Goal: Task Accomplishment & Management: Use online tool/utility

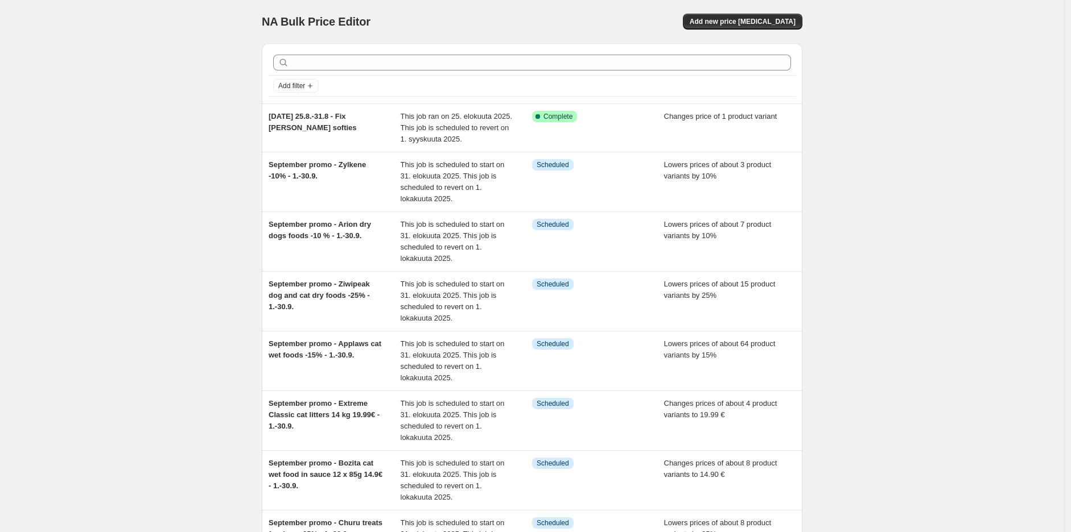
click at [836, 133] on div "NA Bulk Price Editor. This page is ready NA Bulk Price Editor Add new price [ME…" at bounding box center [532, 401] width 1064 height 802
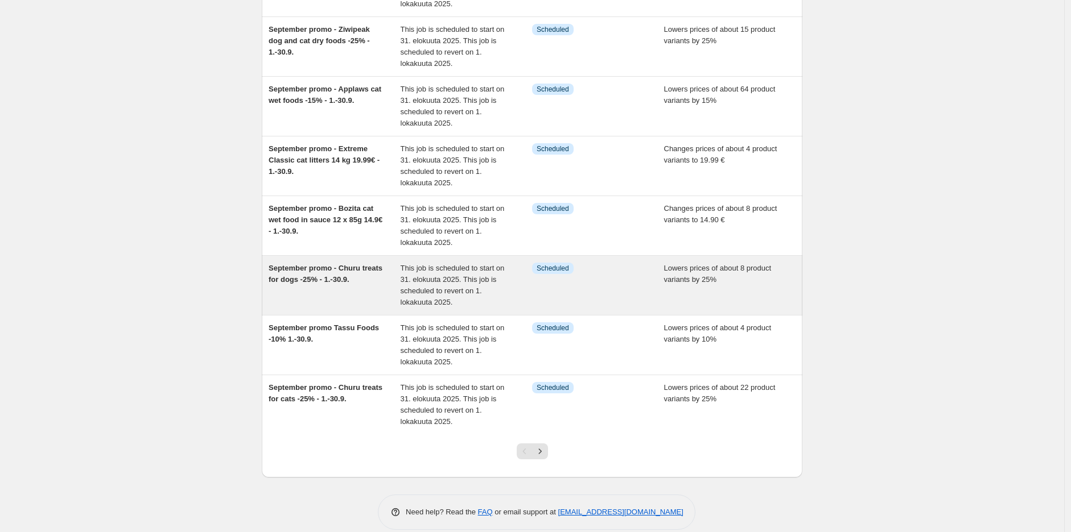
scroll to position [270, 0]
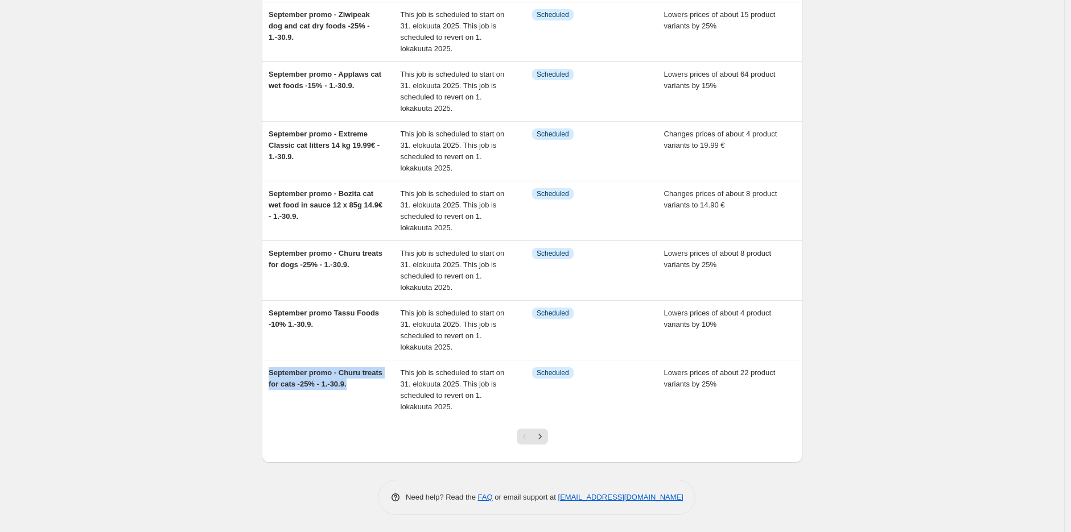
drag, startPoint x: 365, startPoint y: 389, endPoint x: 259, endPoint y: 374, distance: 106.8
click at [259, 374] on div "Add filter [DATE] 25.8.-31.8 - Fix [PERSON_NAME] softies This job ran on 25. el…" at bounding box center [528, 113] width 550 height 699
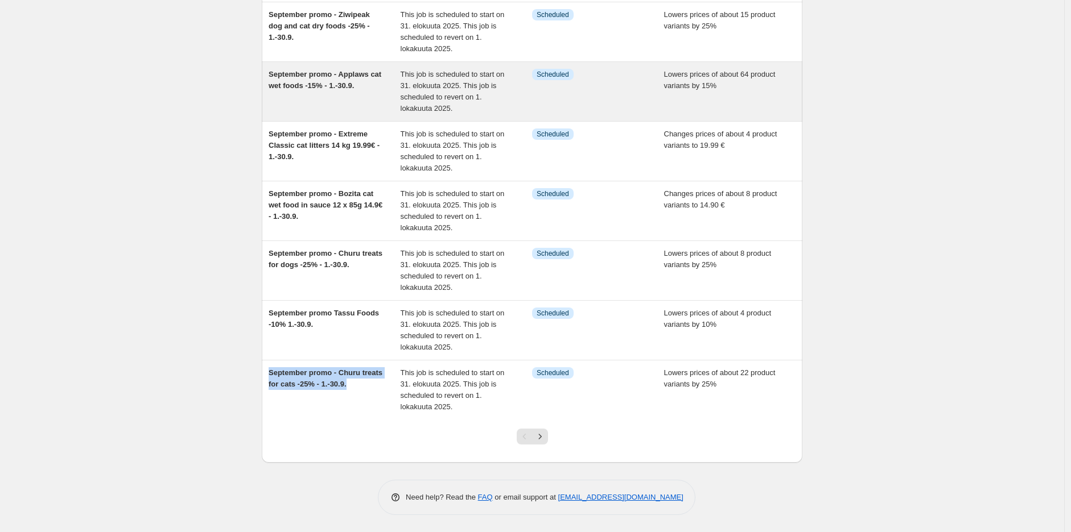
copy span "September promo - Churu treats for cats -25% - 1.-30.9."
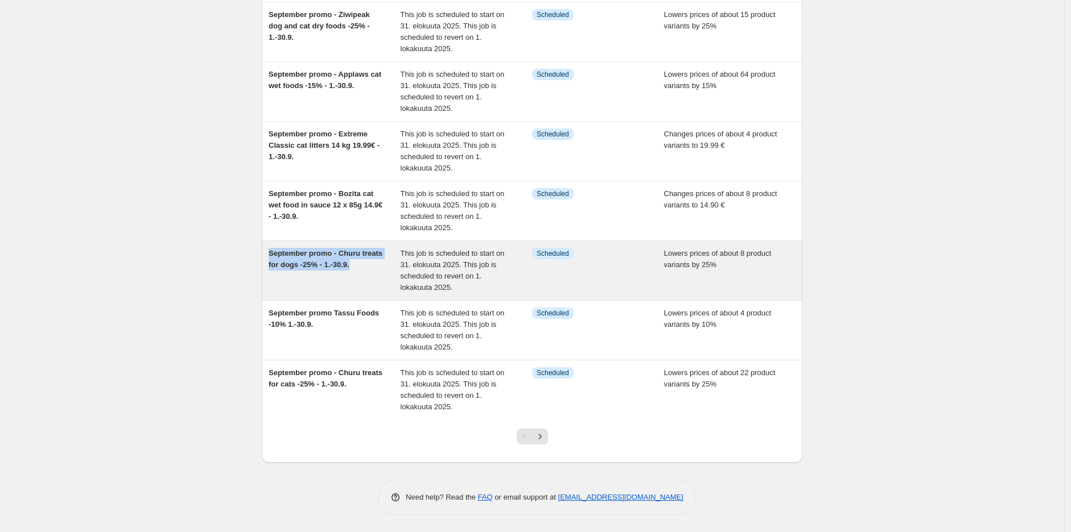
drag, startPoint x: 357, startPoint y: 267, endPoint x: 270, endPoint y: 253, distance: 88.3
click at [270, 253] on div "September promo - Churu treats for dogs -25% - 1.-30.9. This job is scheduled t…" at bounding box center [532, 270] width 540 height 59
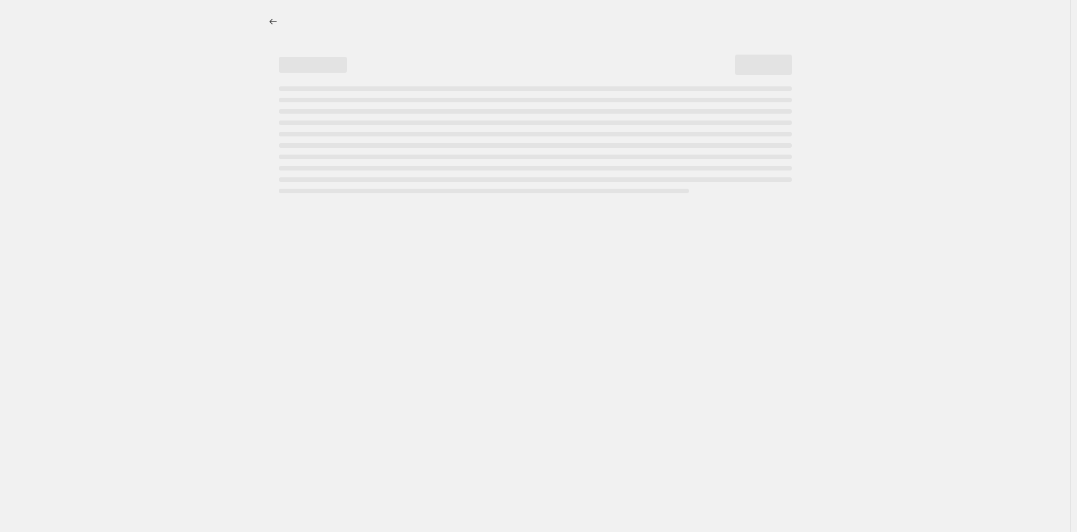
select select "percentage"
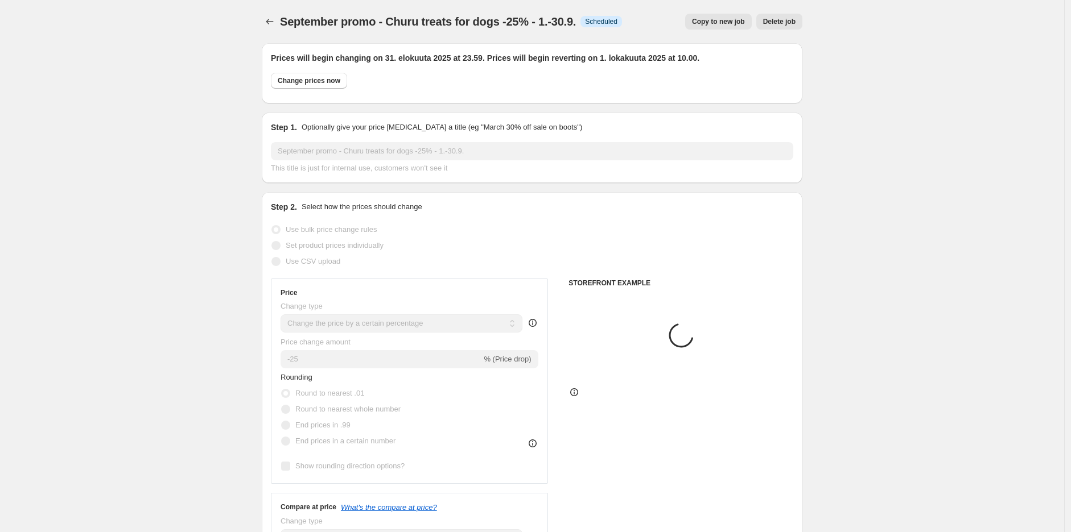
select select "collection"
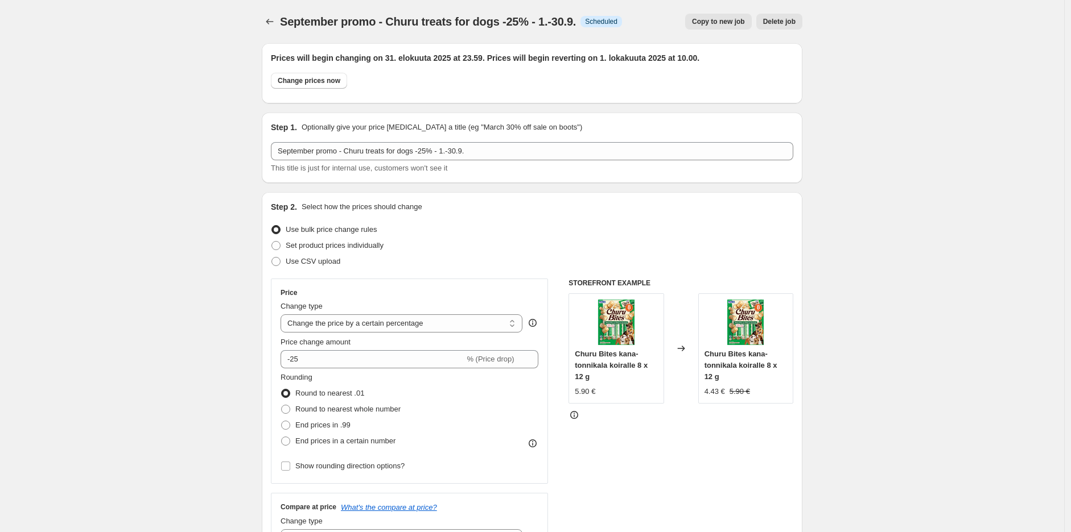
click at [538, 20] on span "September promo - Churu treats for dogs -25% - 1.-30.9." at bounding box center [428, 21] width 296 height 13
copy span "September promo - Churu treats for dogs -25% - 1.-30.9."
click at [274, 17] on icon "Price change jobs" at bounding box center [269, 21] width 11 height 11
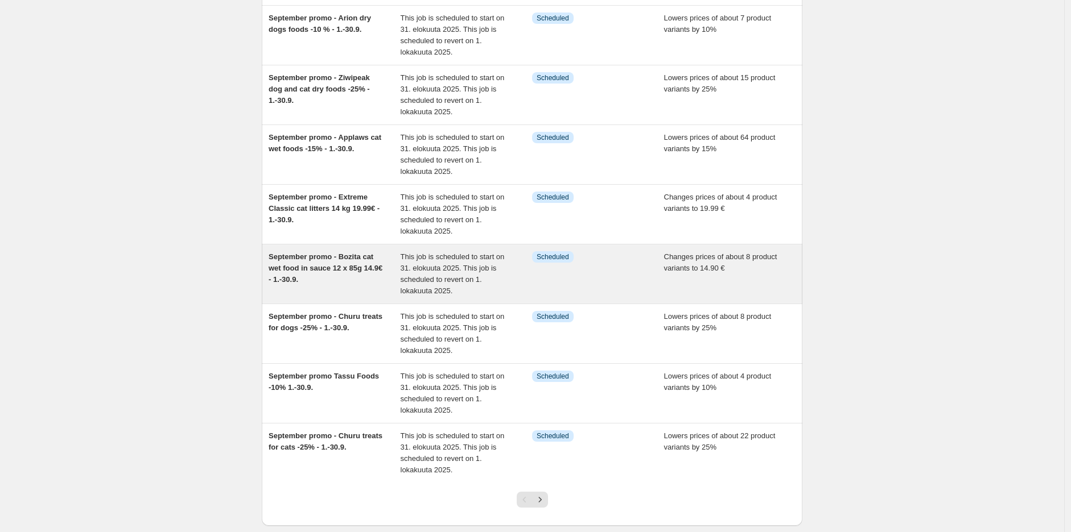
scroll to position [143, 0]
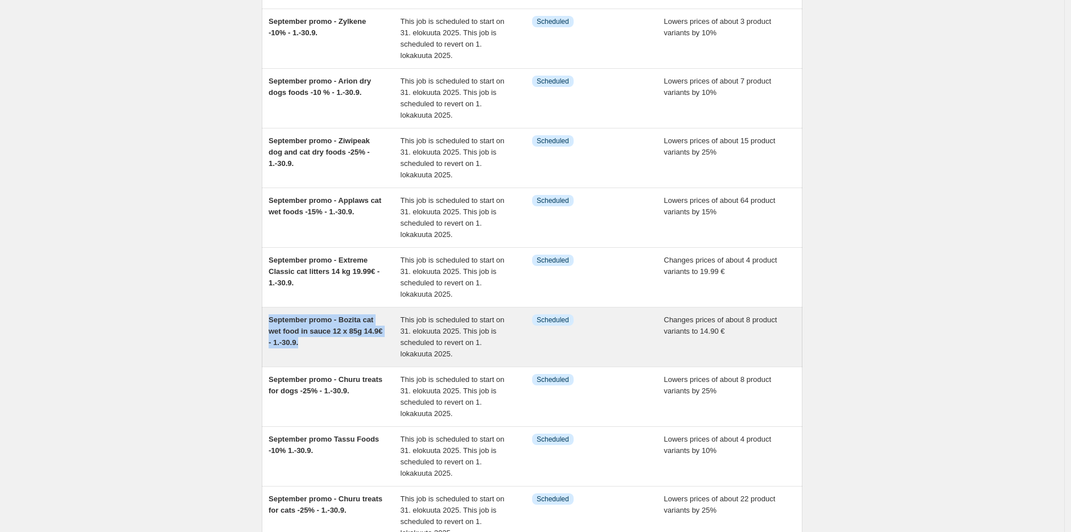
drag, startPoint x: 359, startPoint y: 344, endPoint x: 271, endPoint y: 320, distance: 91.4
click at [271, 320] on div "September promo - Bozita cat wet food in sauce 12 x 85g 14.9€ - 1.-30.9." at bounding box center [335, 338] width 132 height 46
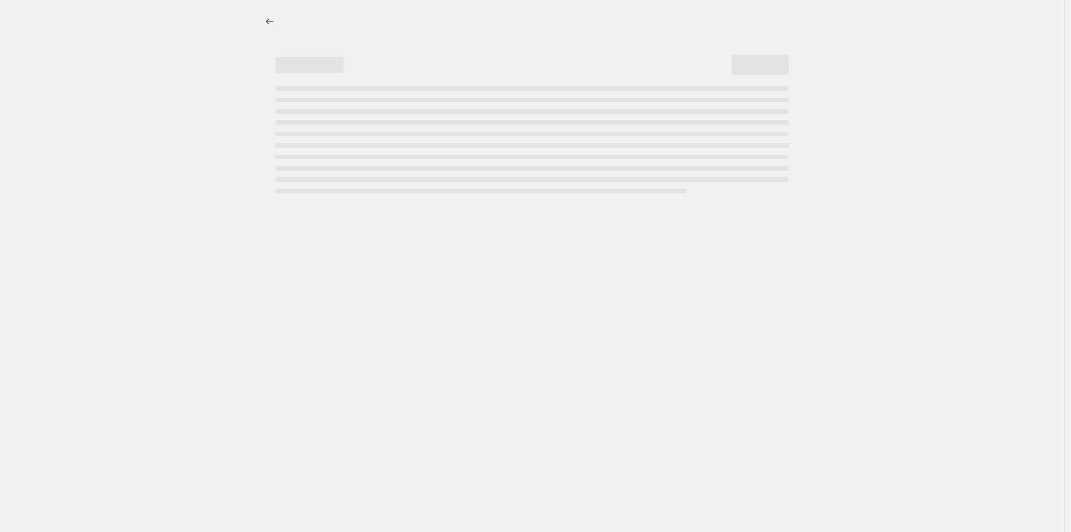
select select "no_change"
select select "collection"
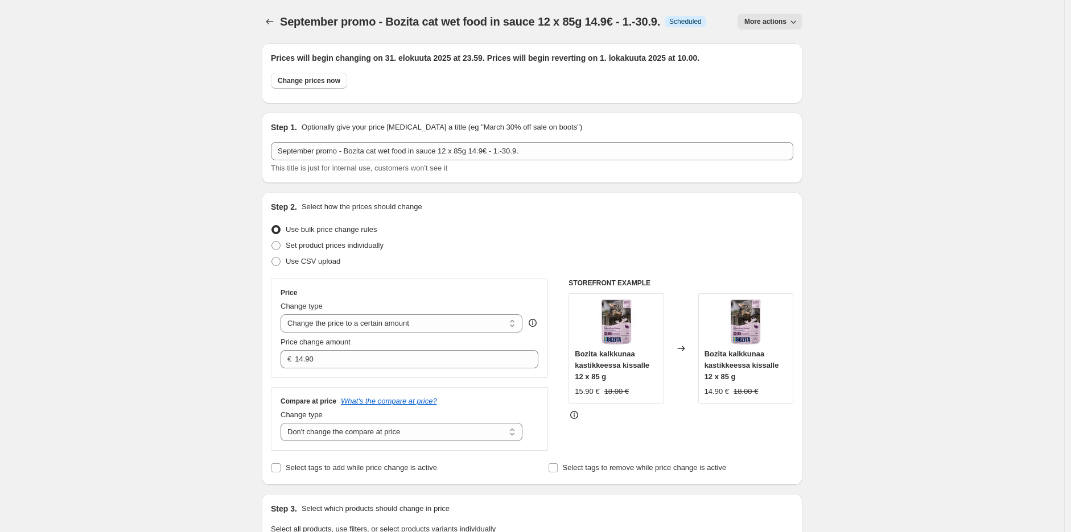
click at [459, 23] on span "September promo - Bozita cat wet food in sauce 12 x 85g 14.9€ - 1.-30.9." at bounding box center [470, 21] width 380 height 13
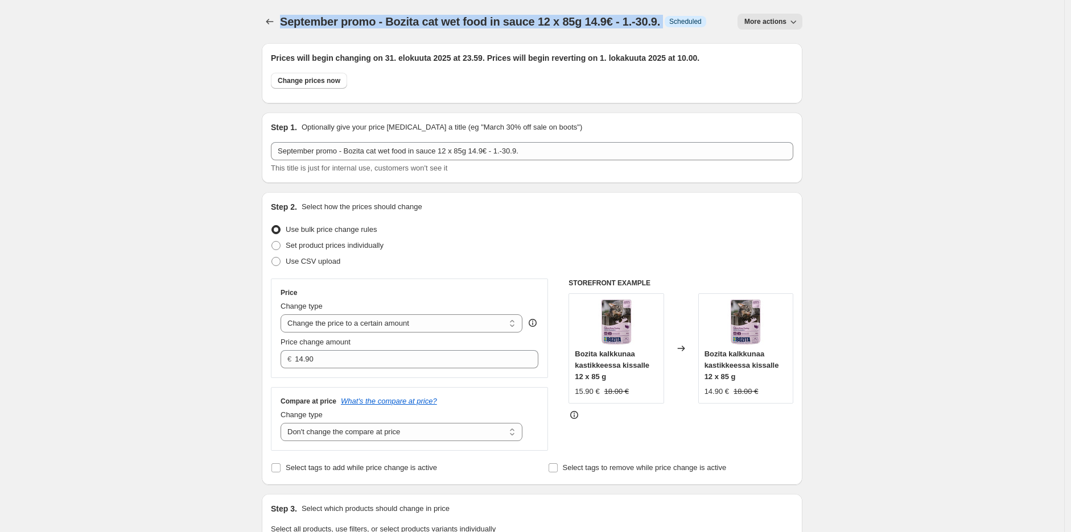
click at [459, 23] on span "September promo - Bozita cat wet food in sauce 12 x 85g 14.9€ - 1.-30.9." at bounding box center [470, 21] width 380 height 13
copy span "September promo - Bozita cat wet food in sauce 12 x 85g 14.9€ - 1.-30.9."
click at [274, 20] on icon "Price change jobs" at bounding box center [269, 21] width 11 height 11
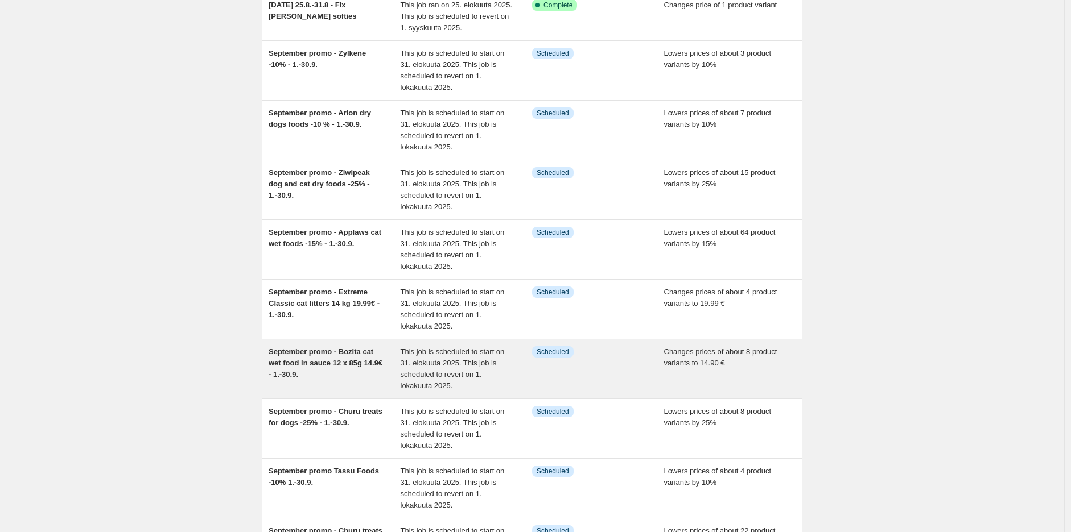
scroll to position [126, 0]
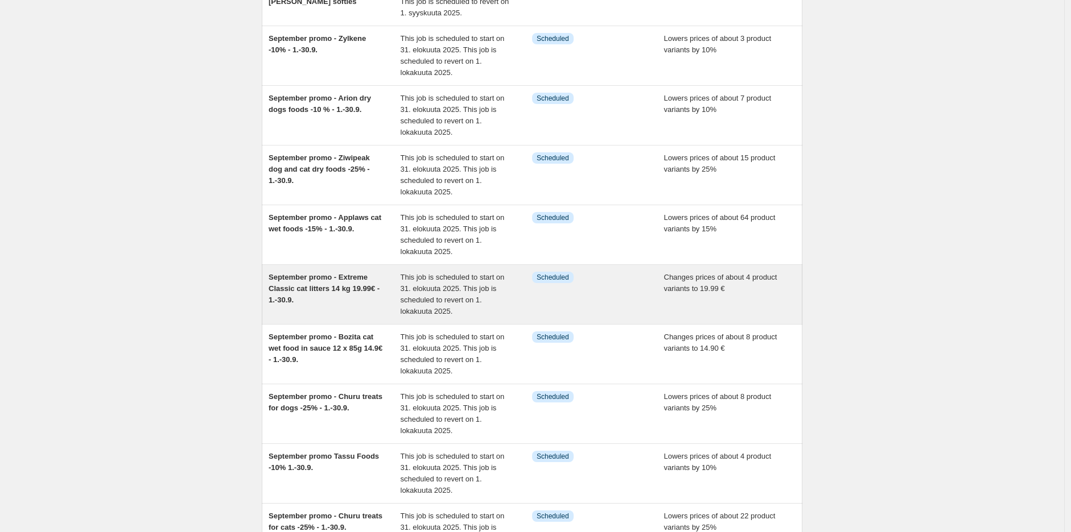
click at [319, 287] on span "September promo - Extreme Classic cat litters 14 kg 19.99€ - 1.-30.9." at bounding box center [324, 288] width 111 height 31
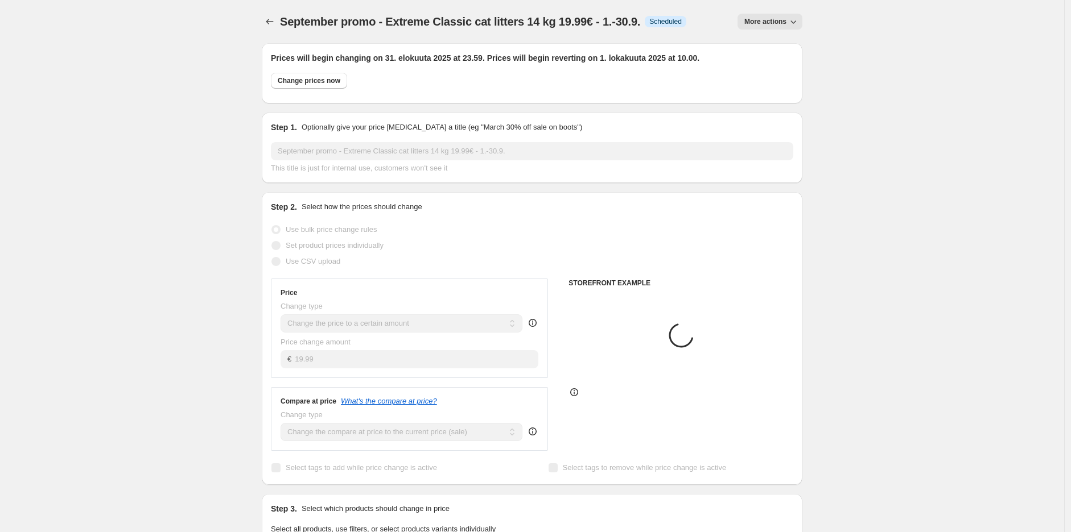
click at [427, 15] on span "September promo - Extreme Classic cat litters 14 kg 19.99€ - 1.-30.9." at bounding box center [460, 21] width 360 height 13
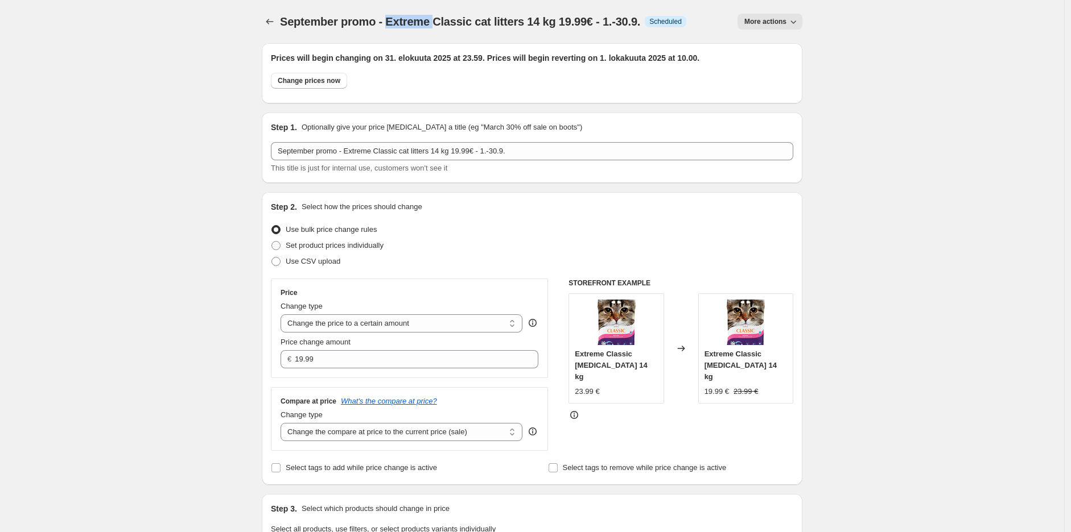
click at [427, 15] on span "September promo - Extreme Classic cat litters 14 kg 19.99€ - 1.-30.9." at bounding box center [460, 21] width 360 height 13
copy span "September promo - Extreme Classic cat litters 14 kg 19.99€ - 1.-30.9."
click at [266, 20] on icon "Price change jobs" at bounding box center [269, 21] width 11 height 11
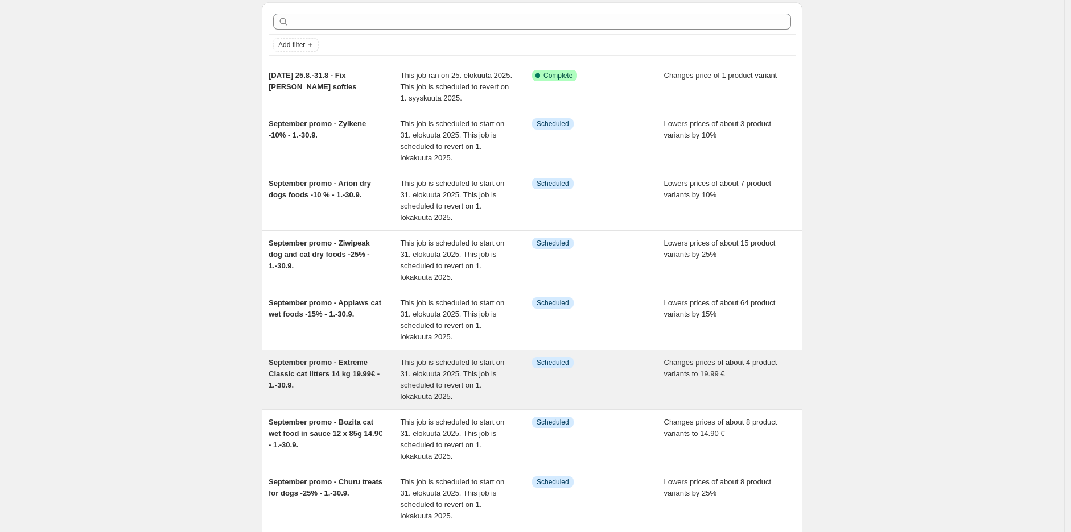
scroll to position [63, 0]
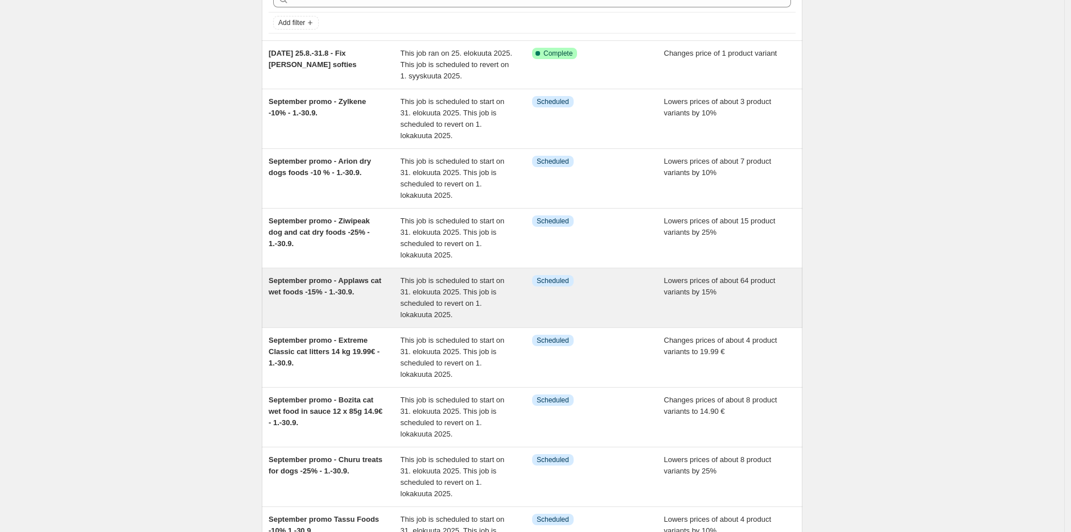
click at [356, 298] on div "September promo - Applaws cat wet foods -15% - 1.-30.9." at bounding box center [335, 298] width 132 height 46
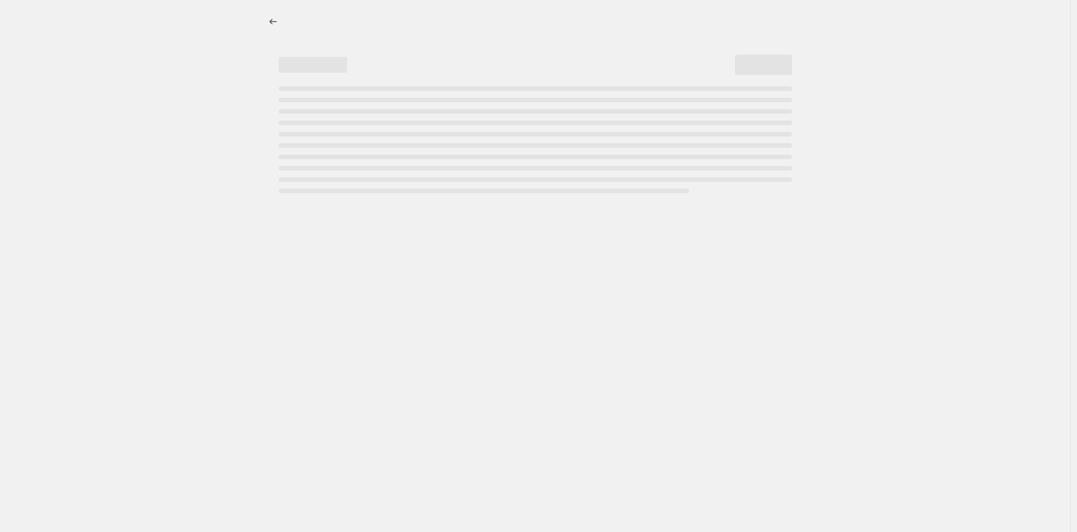
select select "percentage"
select select "collection"
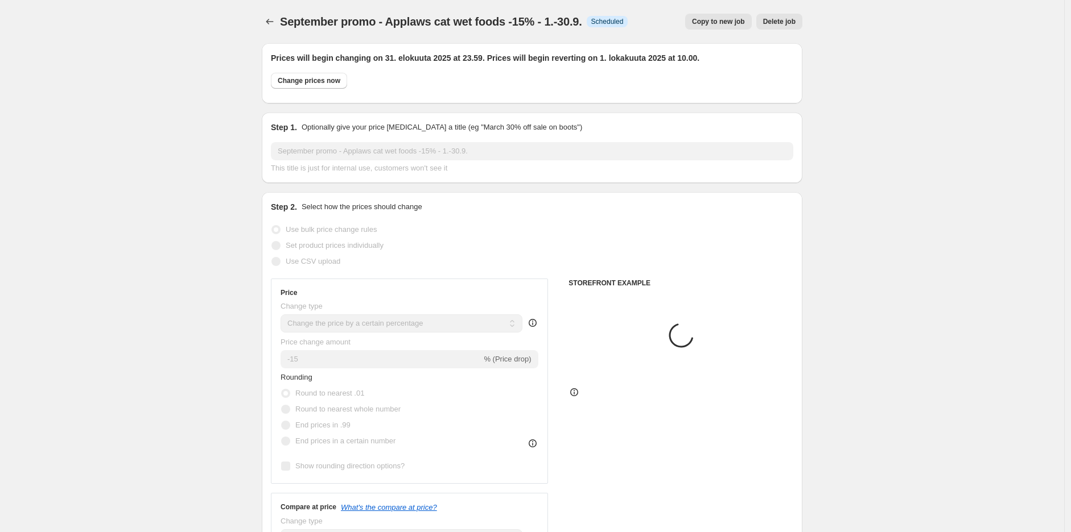
click at [470, 18] on span "September promo - Applaws cat wet foods -15% - 1.-30.9." at bounding box center [431, 21] width 302 height 13
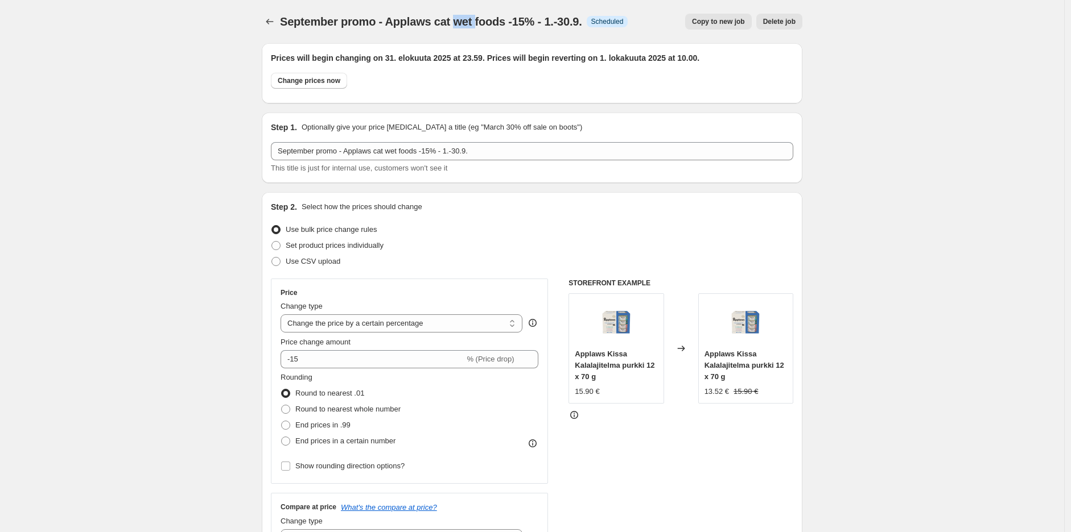
click at [470, 18] on span "September promo - Applaws cat wet foods -15% - 1.-30.9." at bounding box center [431, 21] width 302 height 13
copy span "September promo - Applaws cat wet foods -15% - 1.-30.9."
click at [269, 16] on icon "Price change jobs" at bounding box center [269, 21] width 11 height 11
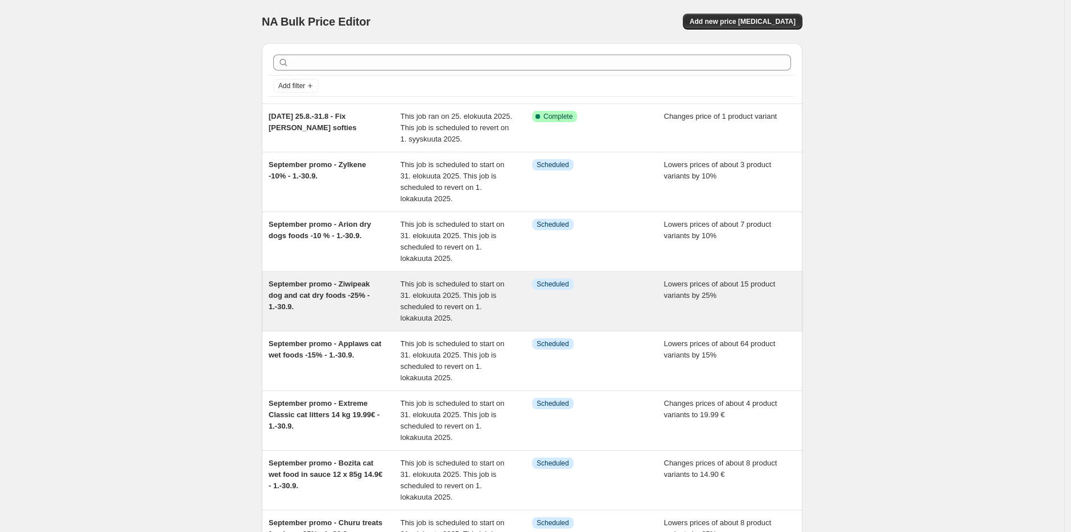
click at [352, 299] on span "September promo - Ziwipeak dog and cat dry foods -25% - 1.-30.9." at bounding box center [319, 295] width 101 height 31
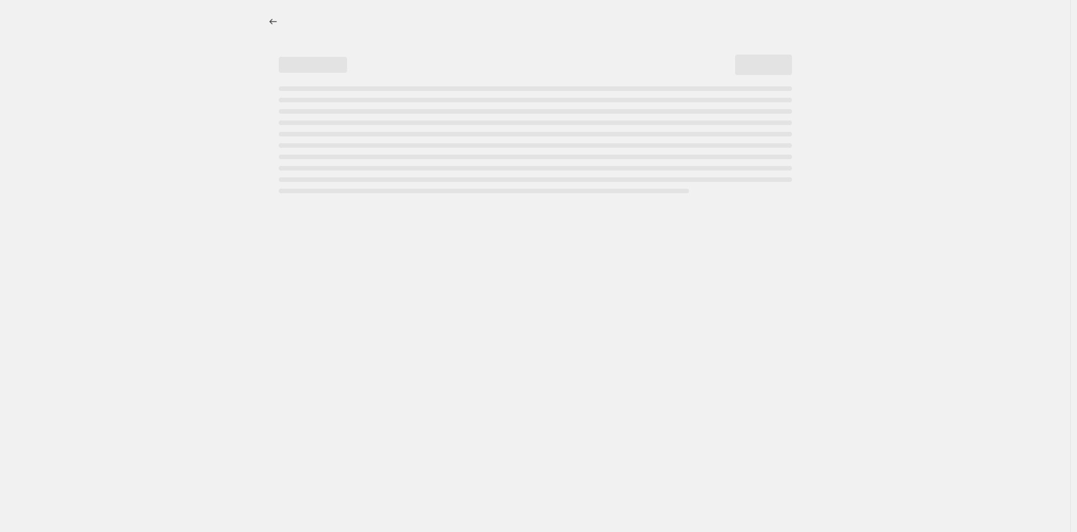
select select "percentage"
select select "collection"
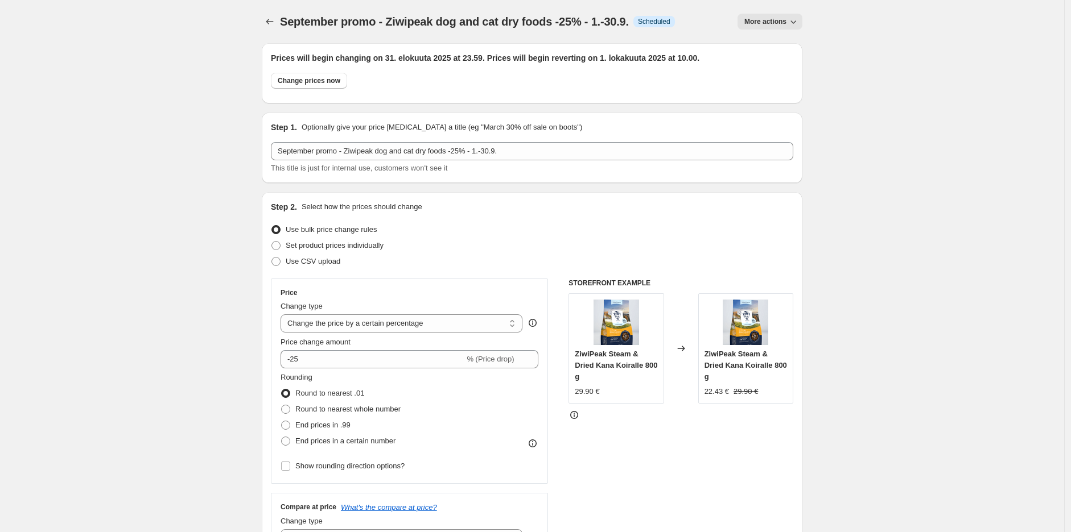
click at [474, 18] on span "September promo - Ziwipeak dog and cat dry foods -25% - 1.-30.9." at bounding box center [454, 21] width 349 height 13
copy span "September promo - Ziwipeak dog and cat dry foods -25% - 1.-30.9."
click at [271, 19] on icon "Price change jobs" at bounding box center [269, 21] width 11 height 11
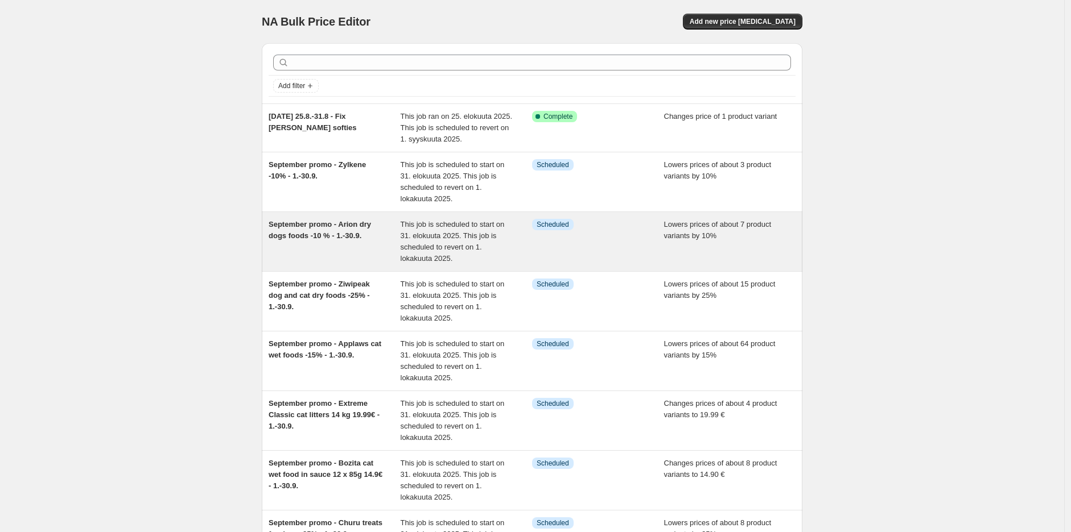
click at [364, 239] on span "September promo - Arion dry dogs foods -10 % - 1.-30.9." at bounding box center [320, 230] width 102 height 20
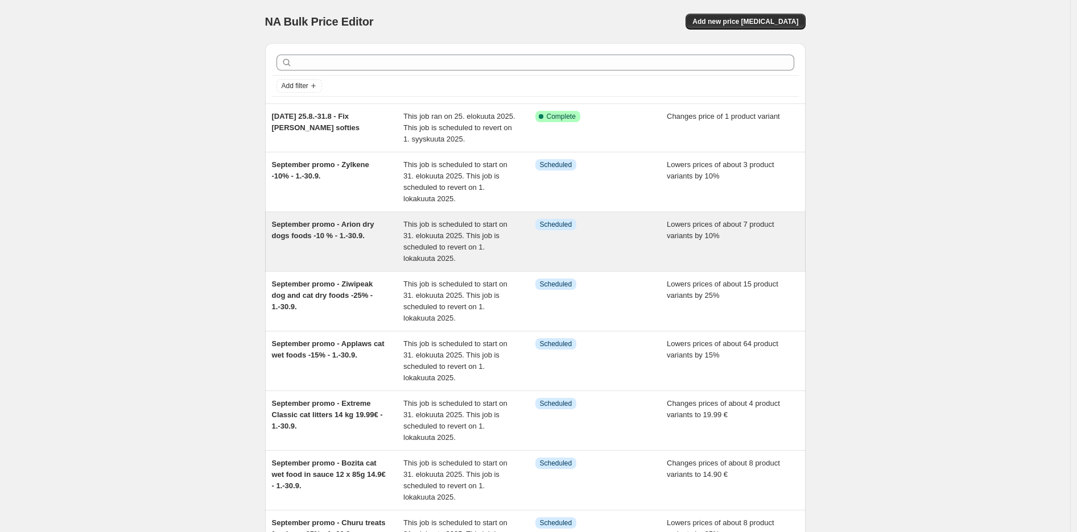
select select "percentage"
select select "collection"
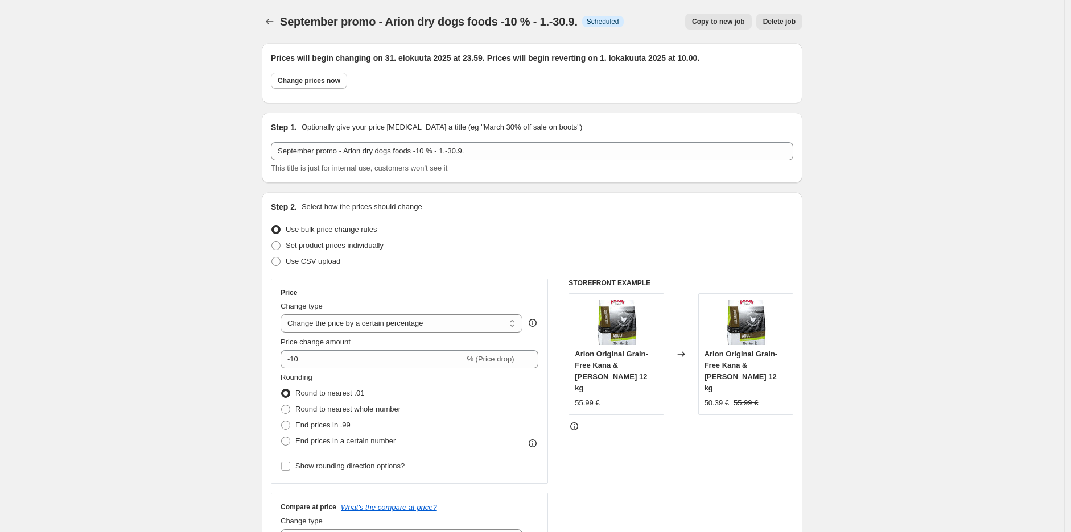
click at [473, 20] on span "September promo - Arion dry dogs foods -10 % - 1.-30.9." at bounding box center [429, 21] width 298 height 13
copy span "September promo - Arion dry dogs foods -10 % - 1.-30.9."
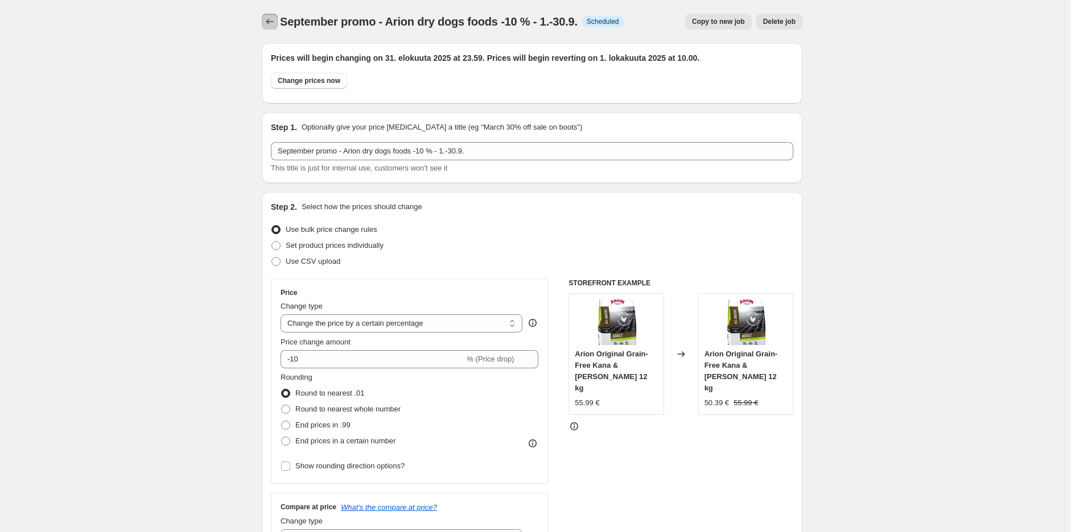
click at [275, 24] on icon "Price change jobs" at bounding box center [269, 21] width 11 height 11
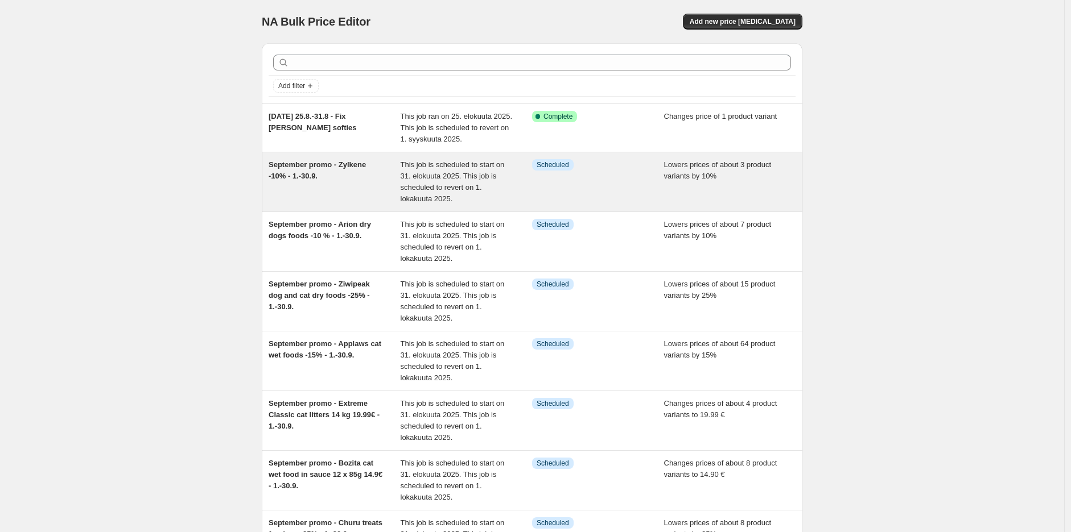
click at [345, 177] on div "September promo - Zylkene -10% - 1.-30.9." at bounding box center [335, 182] width 132 height 46
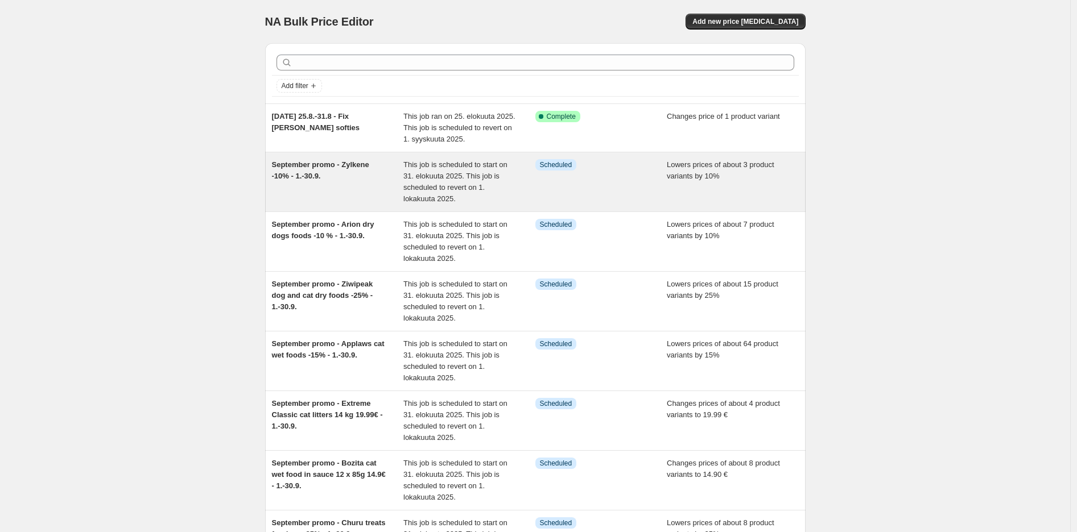
select select "percentage"
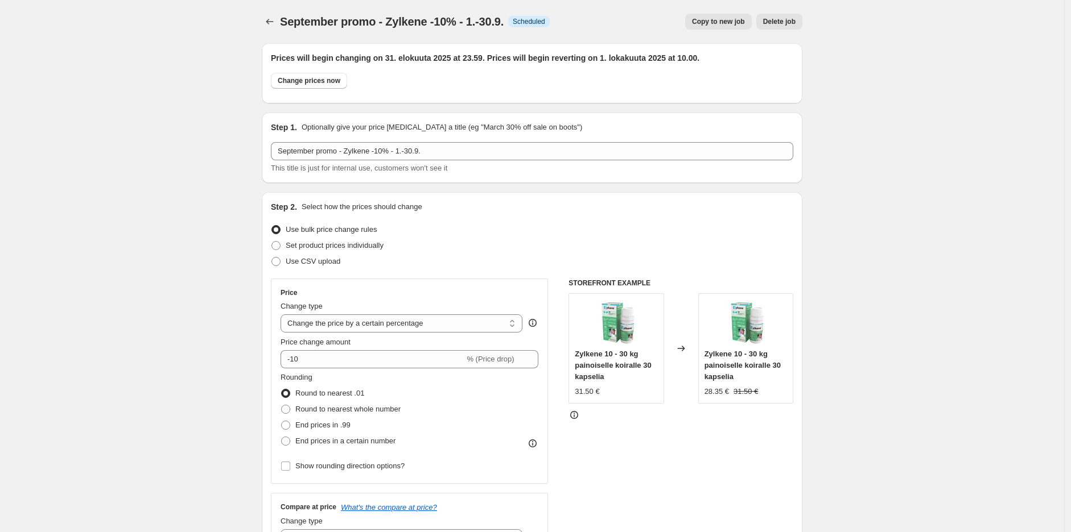
click at [426, 17] on span "September promo - Zylkene -10% - 1.-30.9." at bounding box center [392, 21] width 224 height 13
copy span "September promo - Zylkene -10% - 1.-30.9."
click at [279, 14] on div at bounding box center [271, 22] width 18 height 16
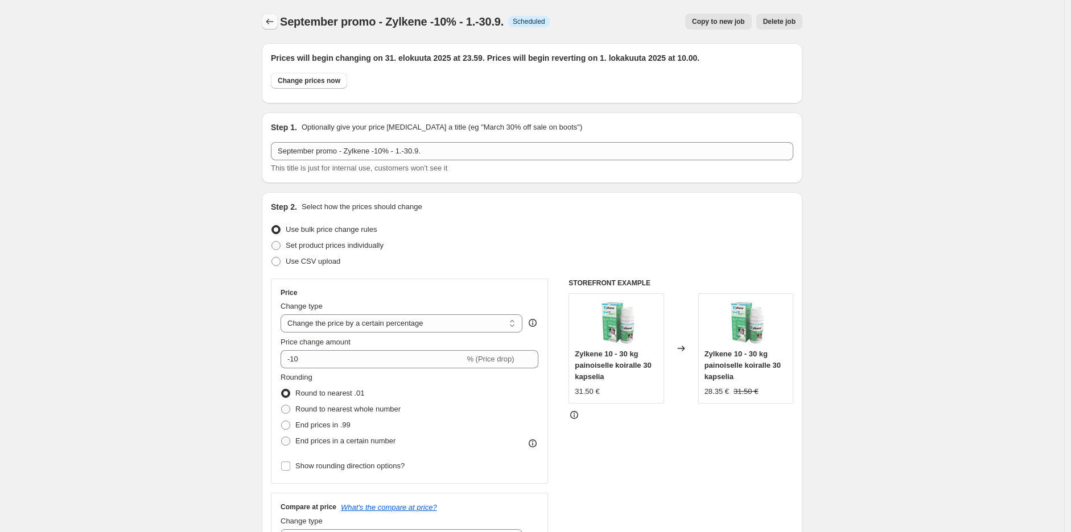
click at [275, 17] on icon "Price change jobs" at bounding box center [269, 21] width 11 height 11
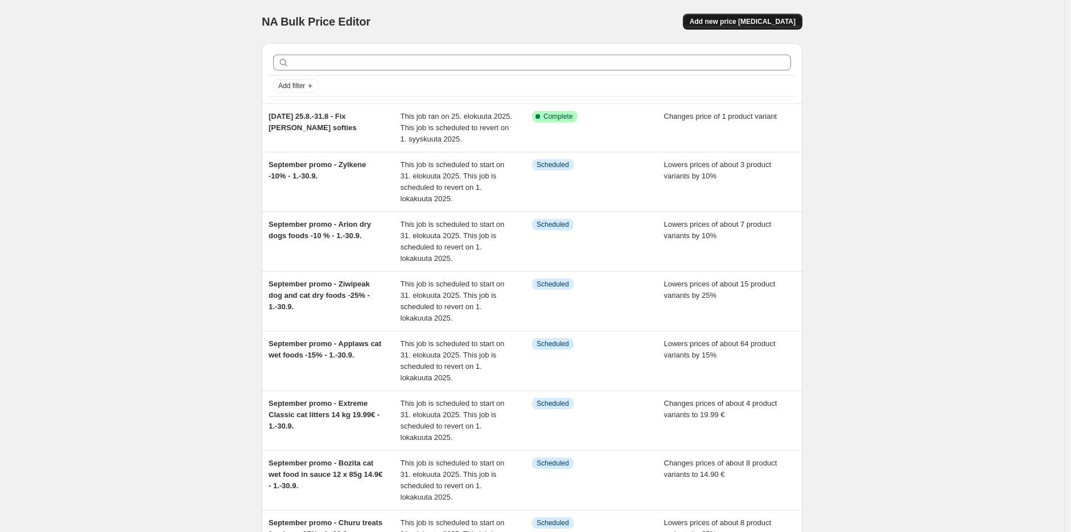
click at [782, 19] on span "Add new price [MEDICAL_DATA]" at bounding box center [743, 21] width 106 height 9
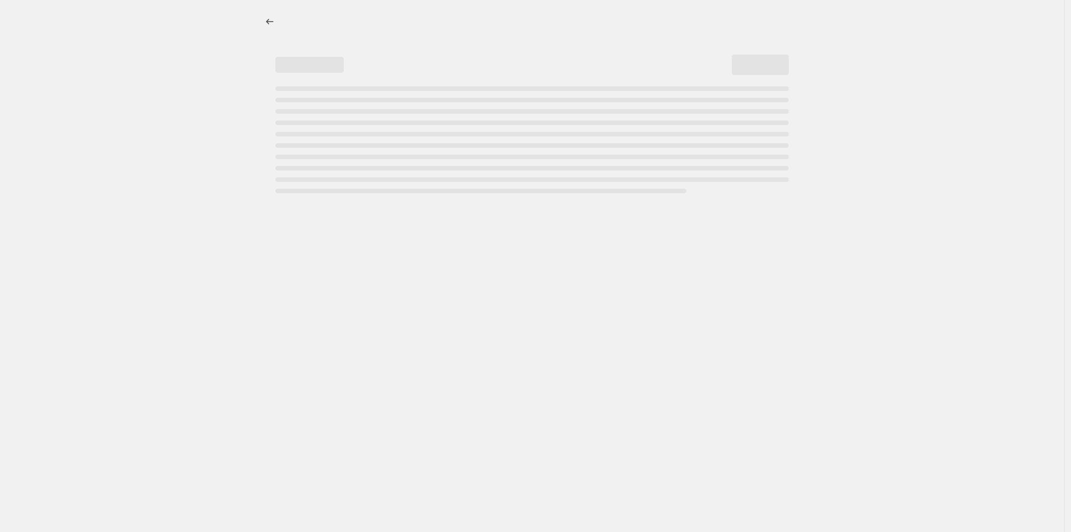
select select "percentage"
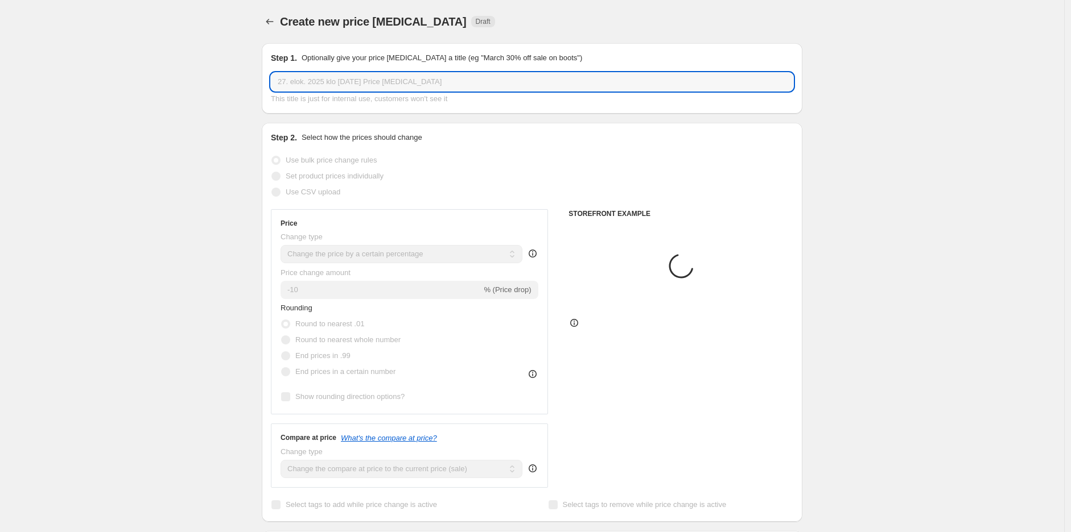
click at [494, 75] on input "27. elok. 2025 klo [DATE] Price [MEDICAL_DATA]" at bounding box center [532, 82] width 522 height 18
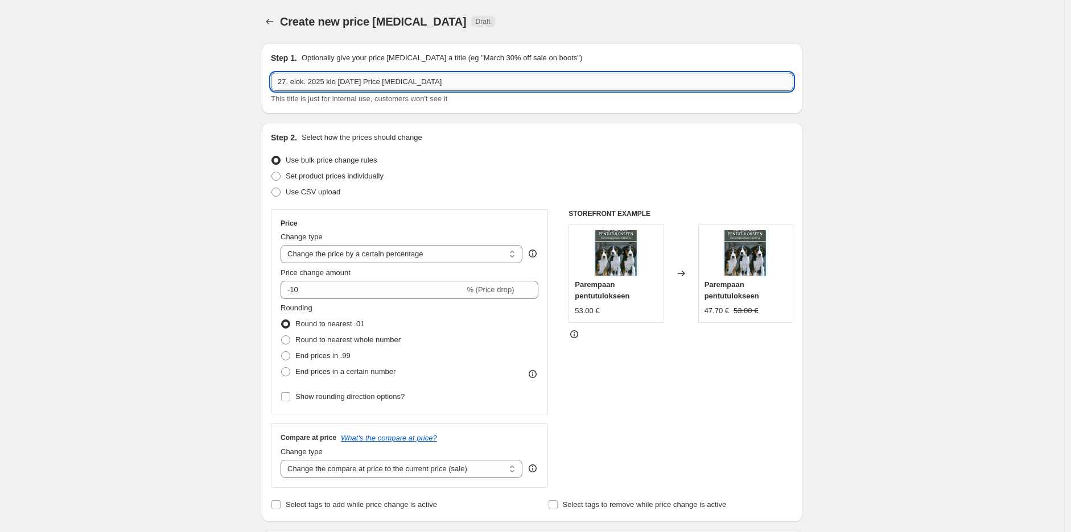
click at [494, 75] on input "27. elok. 2025 klo [DATE] Price [MEDICAL_DATA]" at bounding box center [532, 82] width 522 height 18
paste input "September promo - Pro Plan cat foods -25% - 3.-30.9."
type input "September promo - Pro Plan cat foods -25% - 3.-30.9."
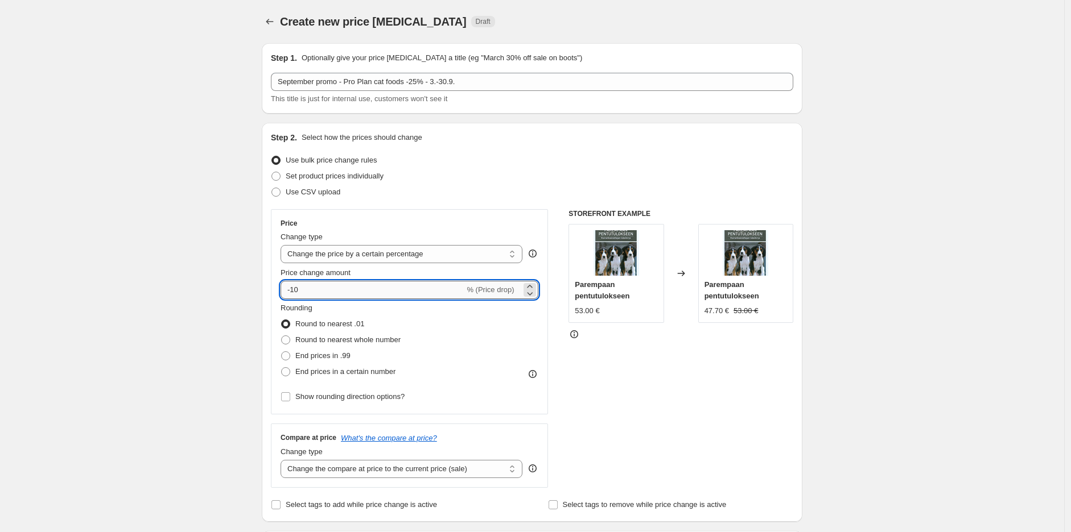
click at [385, 288] on input "-10" at bounding box center [372, 290] width 184 height 18
type input "-1"
type input "-25"
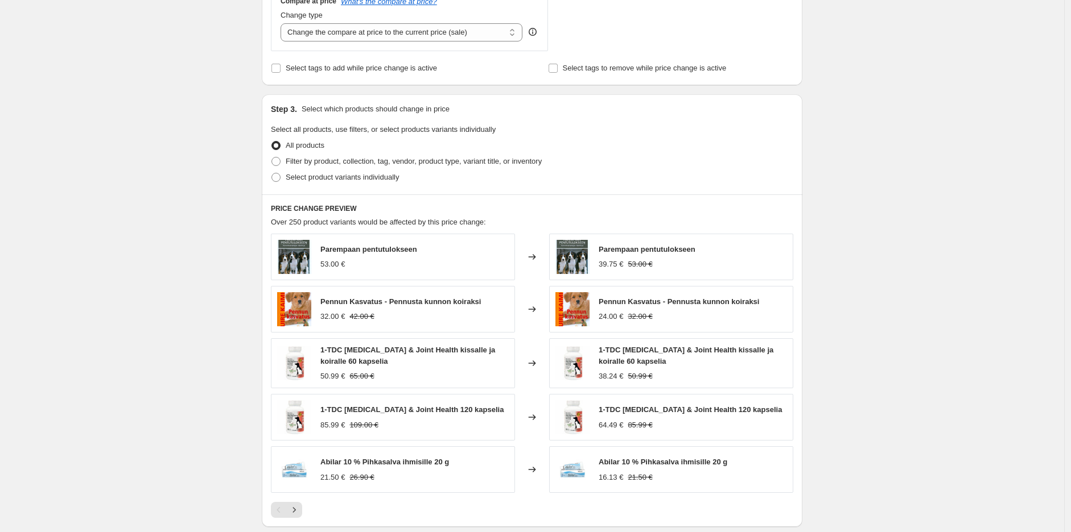
scroll to position [442, 0]
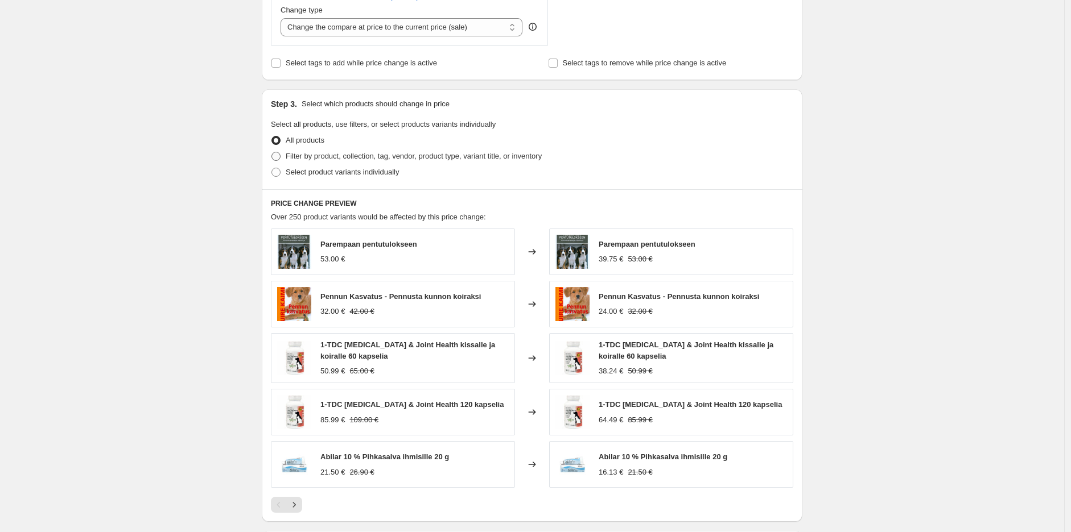
click at [381, 160] on span "Filter by product, collection, tag, vendor, product type, variant title, or inv…" at bounding box center [414, 156] width 256 height 9
click at [272, 152] on input "Filter by product, collection, tag, vendor, product type, variant title, or inv…" at bounding box center [271, 152] width 1 height 1
radio input "true"
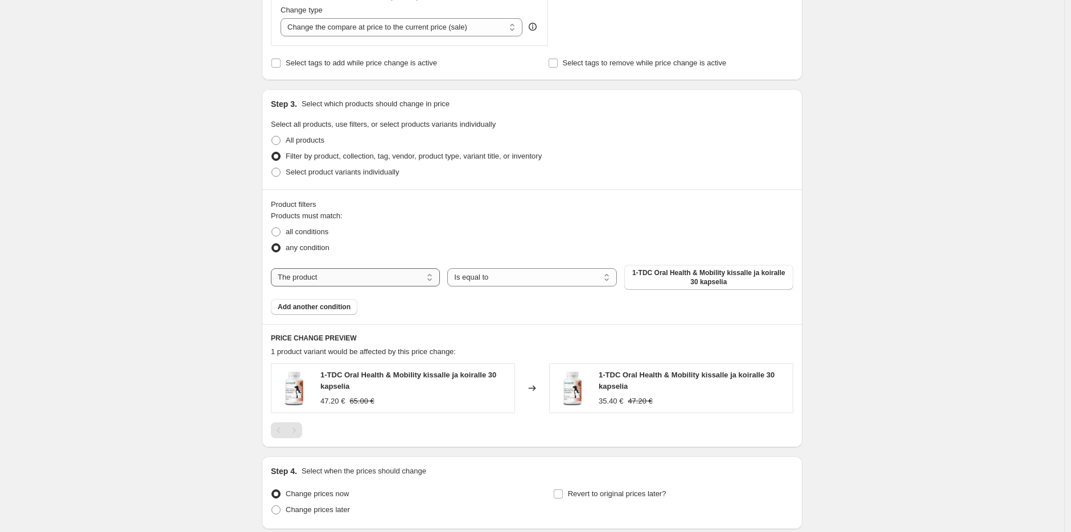
click at [340, 279] on select "The product The product's collection The product's tag The product's vendor The…" at bounding box center [355, 278] width 169 height 18
select select "collection"
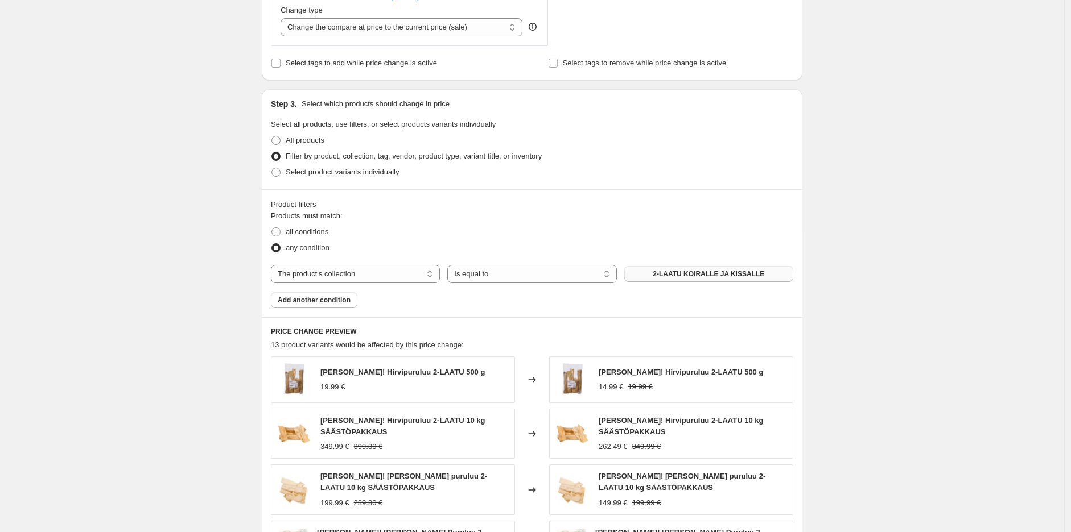
click at [725, 271] on span "2-LAATU KOIRALLE JA KISSALLE" at bounding box center [709, 274] width 112 height 9
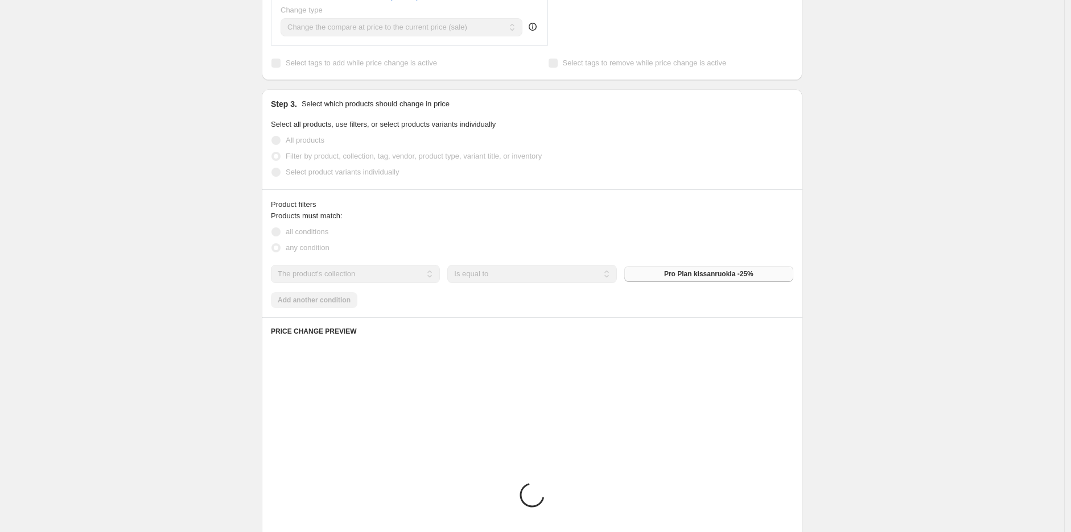
click at [910, 251] on div "Create new price [MEDICAL_DATA]. This page is ready Create new price [MEDICAL_D…" at bounding box center [532, 190] width 1064 height 1265
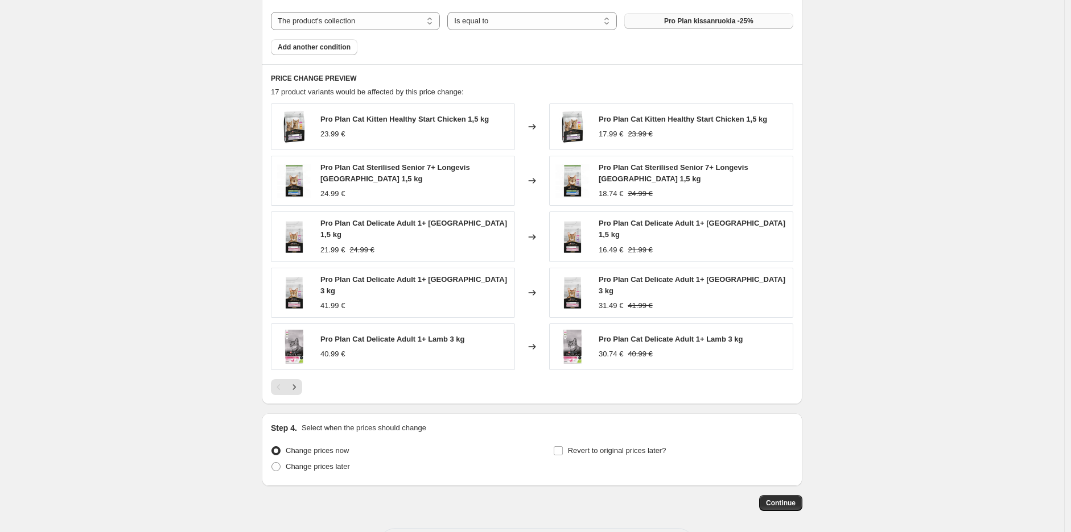
scroll to position [737, 0]
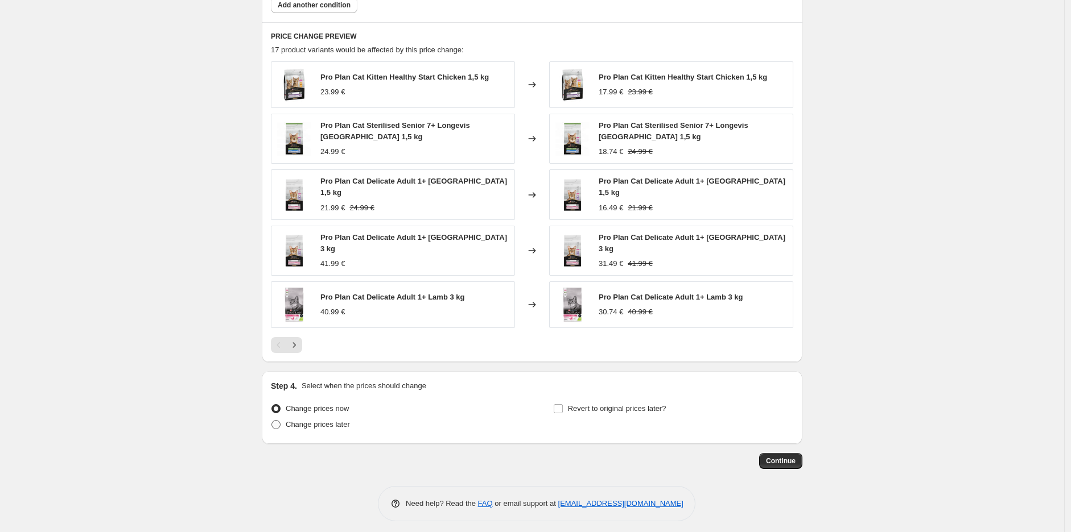
click at [343, 423] on span "Change prices later" at bounding box center [318, 424] width 64 height 9
click at [272, 421] on input "Change prices later" at bounding box center [271, 420] width 1 height 1
radio input "true"
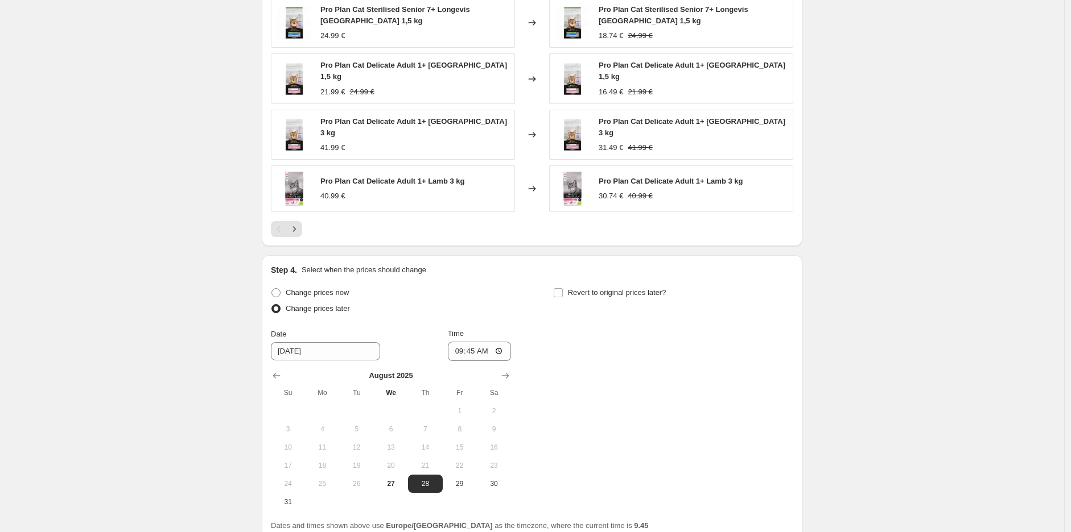
scroll to position [951, 0]
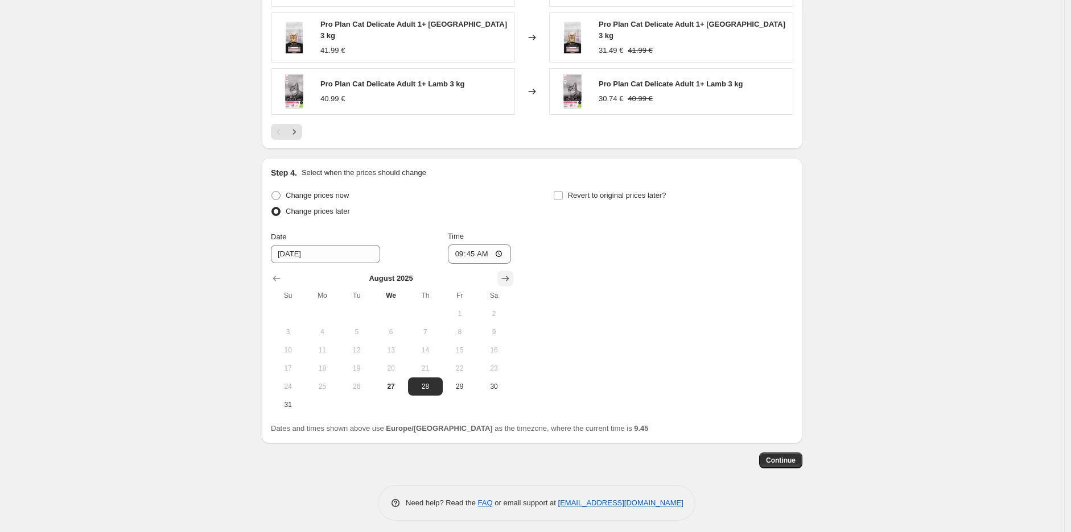
click at [505, 278] on icon "Show next month, September 2025" at bounding box center [504, 278] width 11 height 11
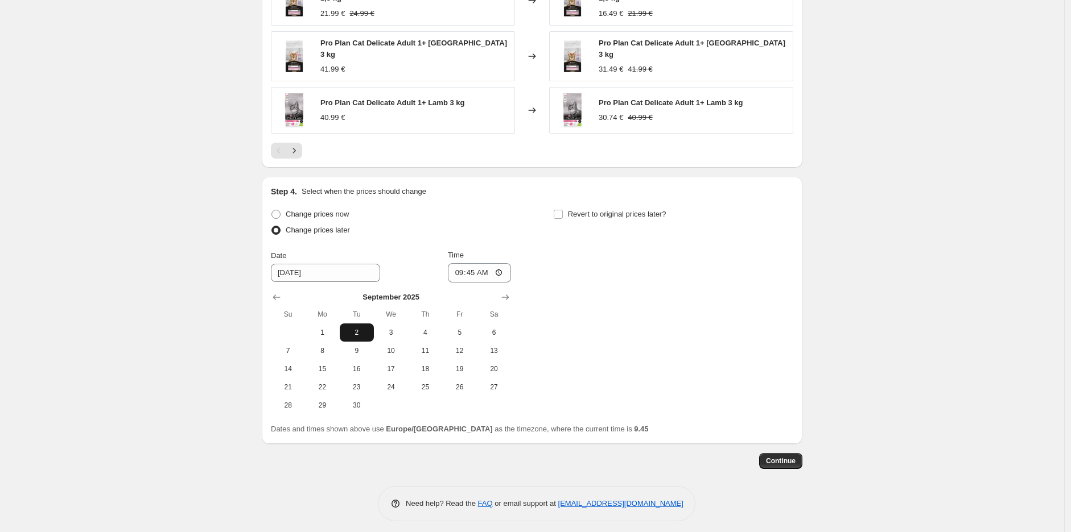
click at [369, 328] on span "2" at bounding box center [356, 332] width 25 height 9
type input "[DATE]"
click at [482, 266] on input "09:45" at bounding box center [480, 272] width 64 height 19
click at [478, 269] on input "09:45" at bounding box center [480, 272] width 64 height 19
type input "23:59"
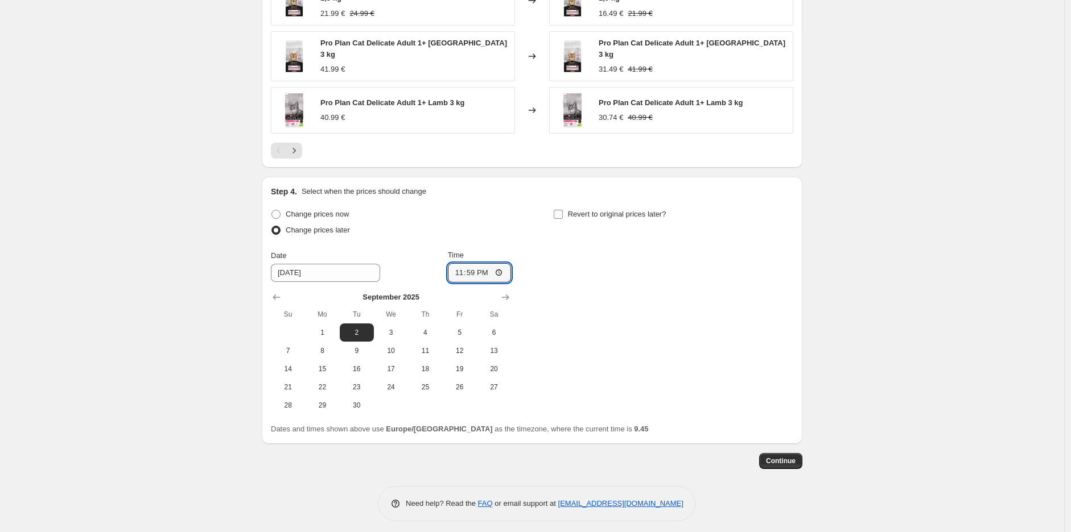
click at [581, 207] on label "Revert to original prices later?" at bounding box center [609, 215] width 113 height 16
click at [563, 210] on input "Revert to original prices later?" at bounding box center [558, 214] width 9 height 9
checkbox input "true"
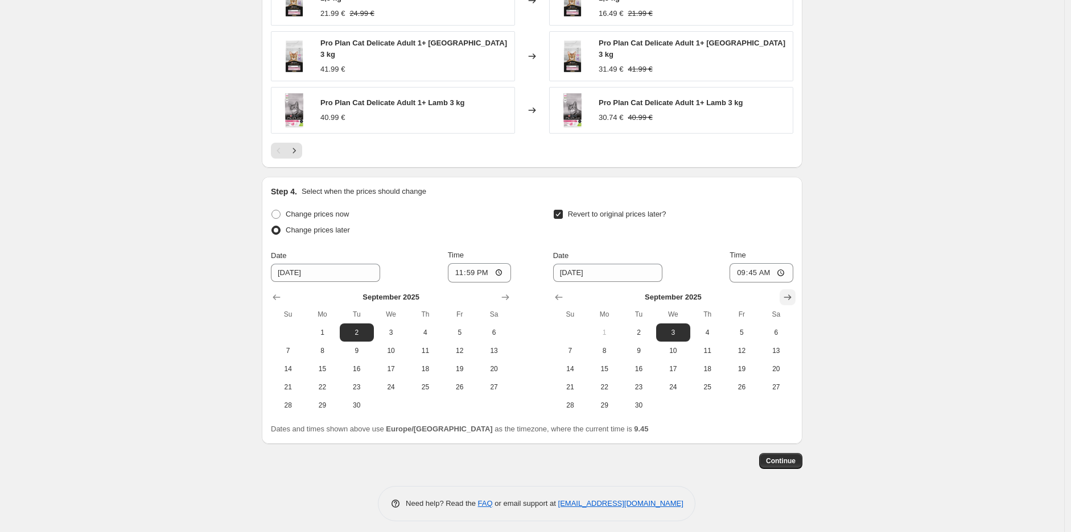
click at [786, 290] on button "Show next month, October 2025" at bounding box center [787, 298] width 16 height 16
click at [680, 328] on span "1" at bounding box center [672, 332] width 25 height 9
type input "[DATE]"
click at [749, 272] on input "09:45" at bounding box center [761, 272] width 64 height 19
type input "10:00"
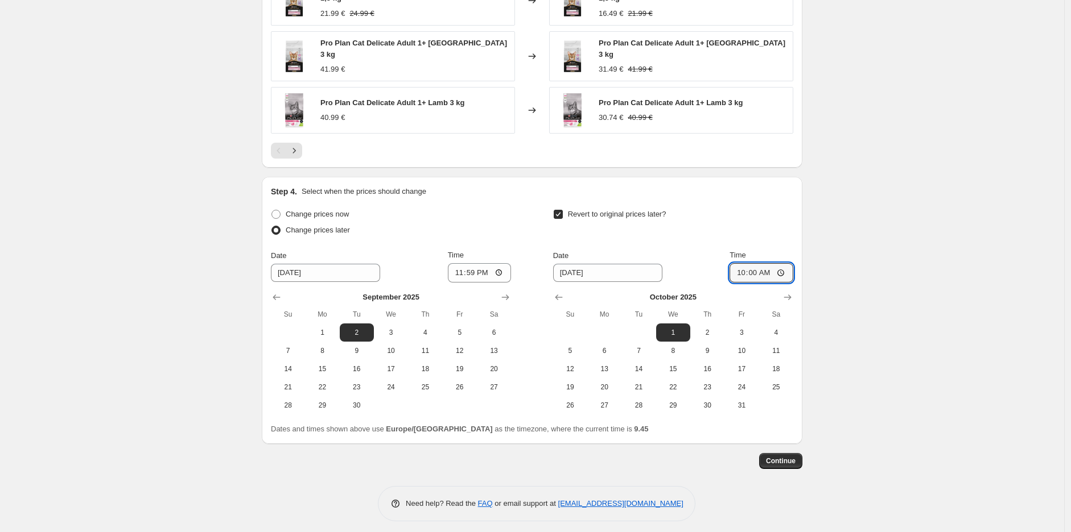
click at [802, 281] on div "Step 4. Select when the prices should change Change prices now Change prices la…" at bounding box center [532, 310] width 540 height 267
click at [798, 461] on button "Continue" at bounding box center [780, 461] width 43 height 16
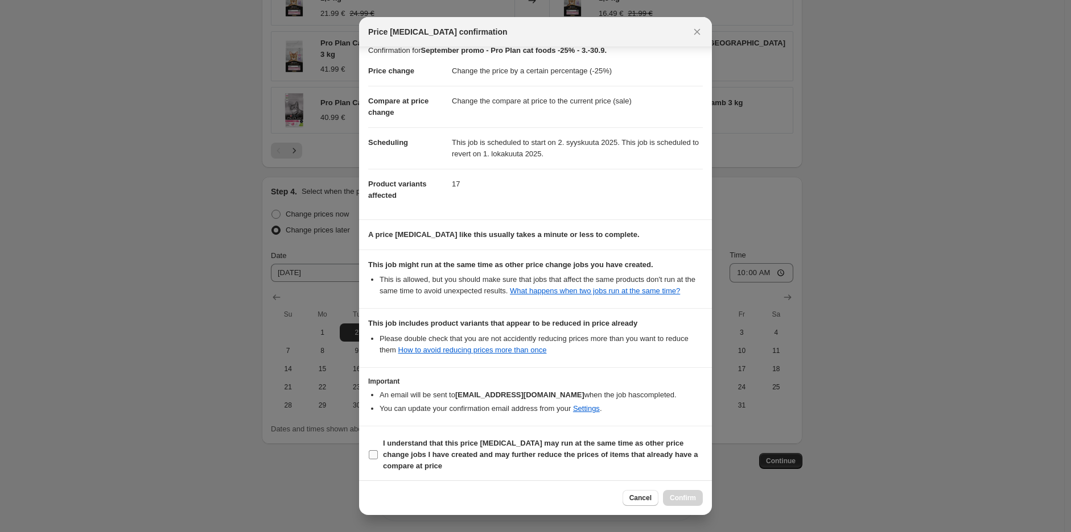
scroll to position [14, 0]
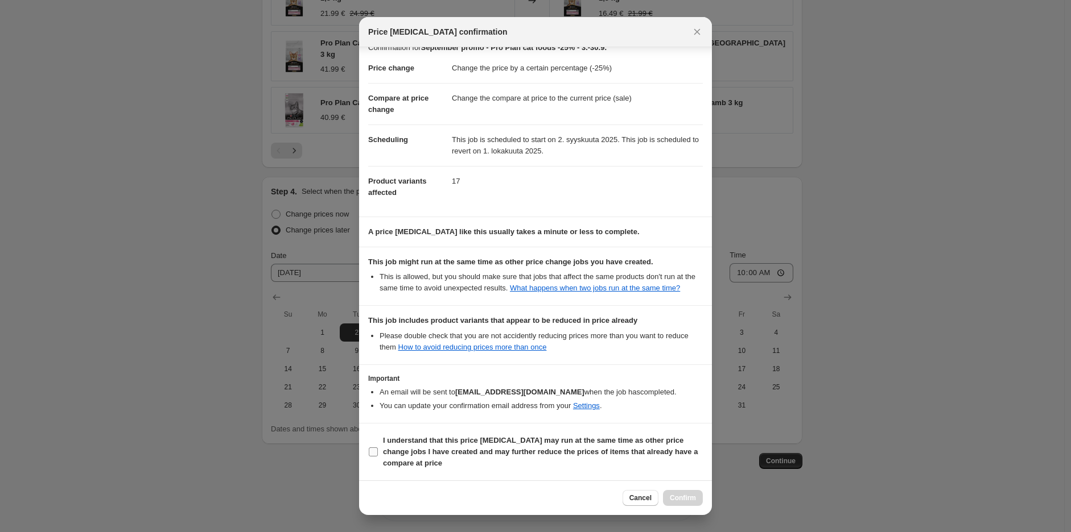
click at [463, 451] on b "I understand that this price [MEDICAL_DATA] may run at the same time as other p…" at bounding box center [540, 451] width 315 height 31
click at [378, 451] on input "I understand that this price [MEDICAL_DATA] may run at the same time as other p…" at bounding box center [373, 452] width 9 height 9
checkbox input "true"
click at [691, 502] on span "Confirm" at bounding box center [683, 498] width 26 height 9
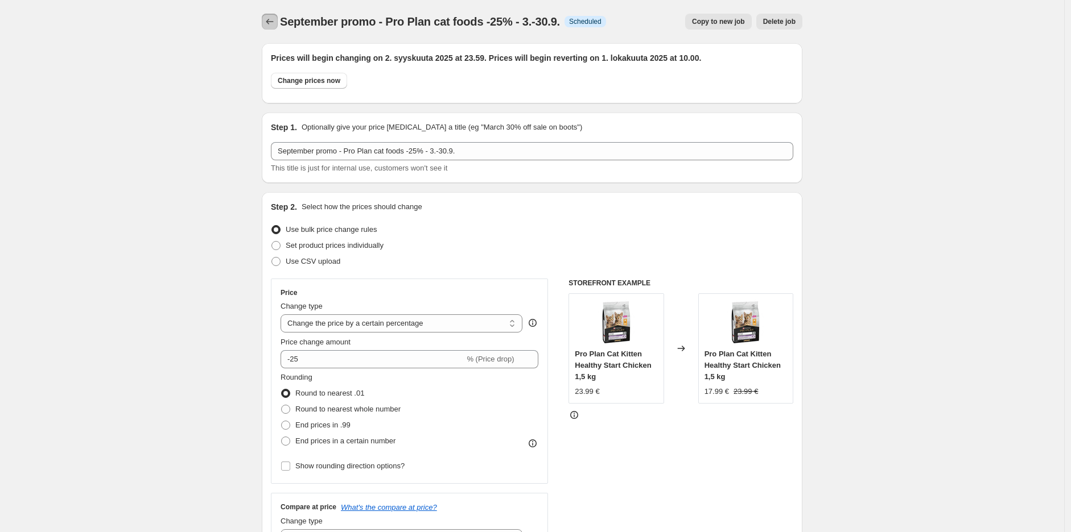
click at [274, 22] on icon "Price change jobs" at bounding box center [269, 21] width 11 height 11
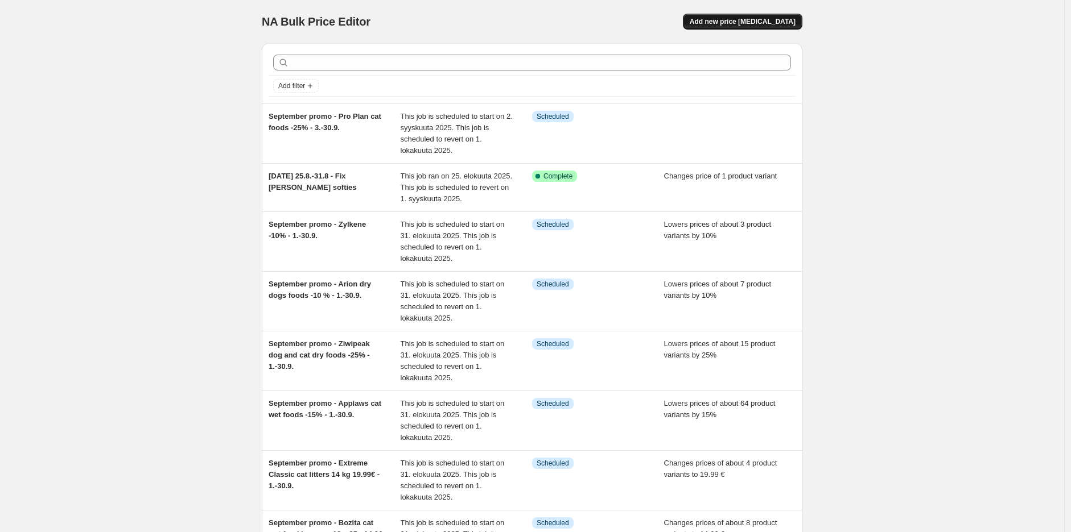
click at [771, 18] on span "Add new price [MEDICAL_DATA]" at bounding box center [743, 21] width 106 height 9
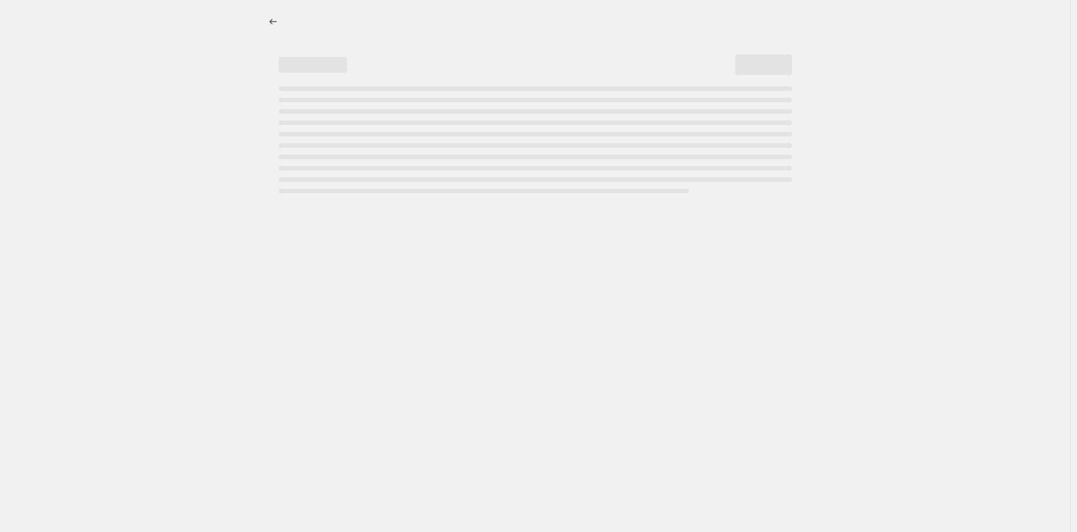
select select "percentage"
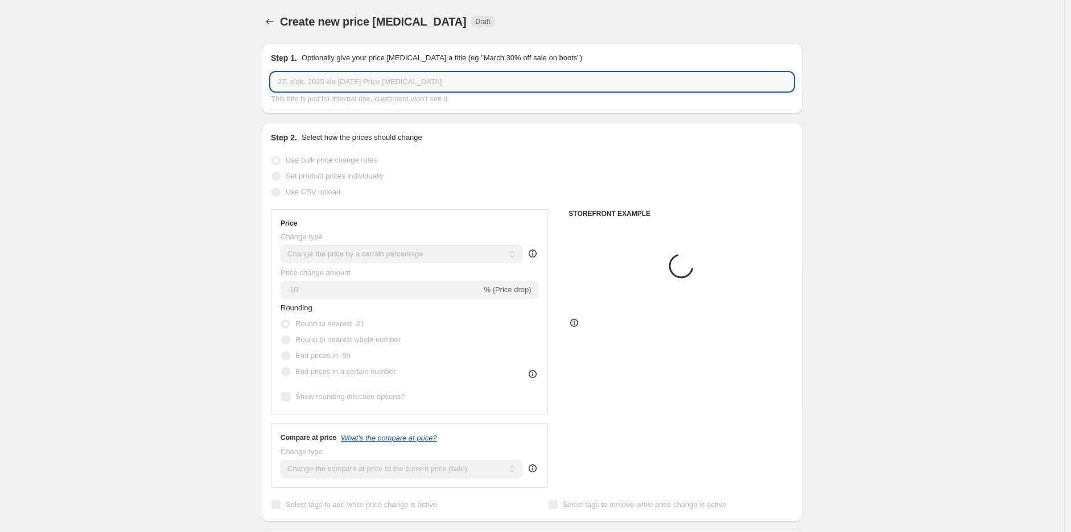
click at [464, 79] on input "27. elok. 2025 klo [DATE] Price [MEDICAL_DATA]" at bounding box center [532, 82] width 522 height 18
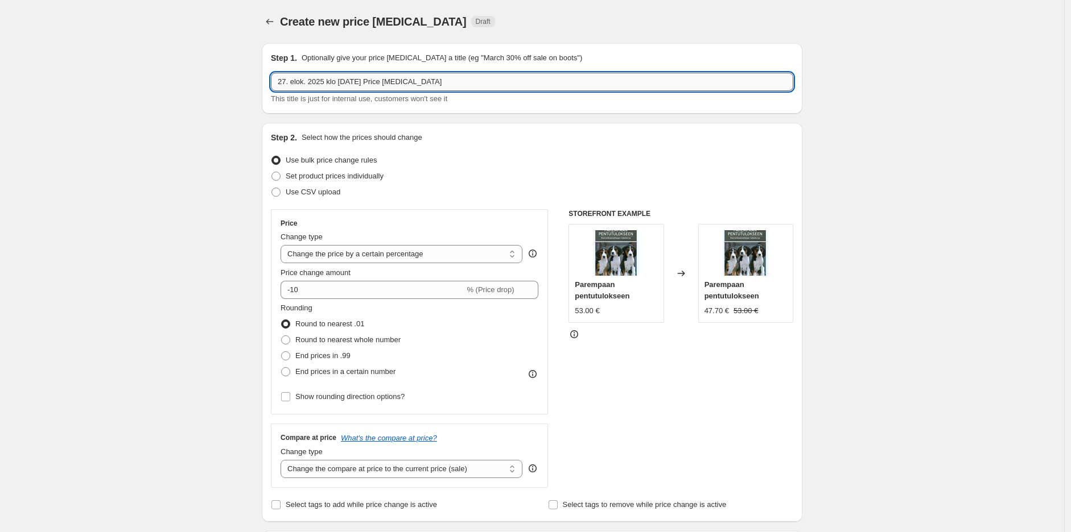
click at [464, 80] on input "27. elok. 2025 klo [DATE] Price [MEDICAL_DATA]" at bounding box center [532, 82] width 522 height 18
paste input "September promo - Pro Plan dog dry foods -25% - 3.-30.9."
type input "September promo - Pro Plan dog dry foods -25% - 3.-30.9."
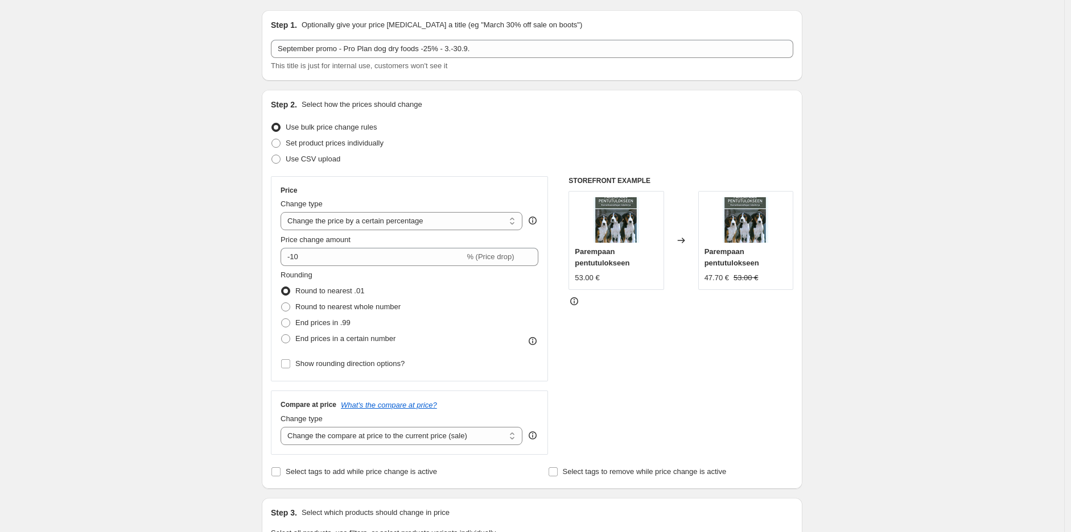
scroll to position [126, 0]
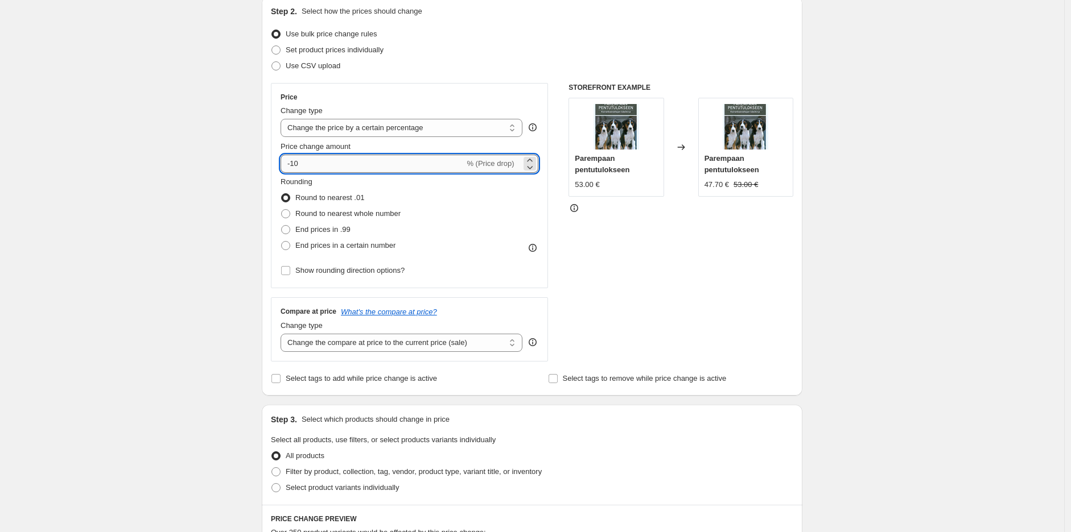
click at [350, 159] on input "-10" at bounding box center [372, 164] width 184 height 18
click at [349, 159] on input "-10" at bounding box center [372, 164] width 184 height 18
type input "-25"
click at [860, 270] on div "Create new price [MEDICAL_DATA]. This page is ready Create new price [MEDICAL_D…" at bounding box center [532, 444] width 1064 height 1141
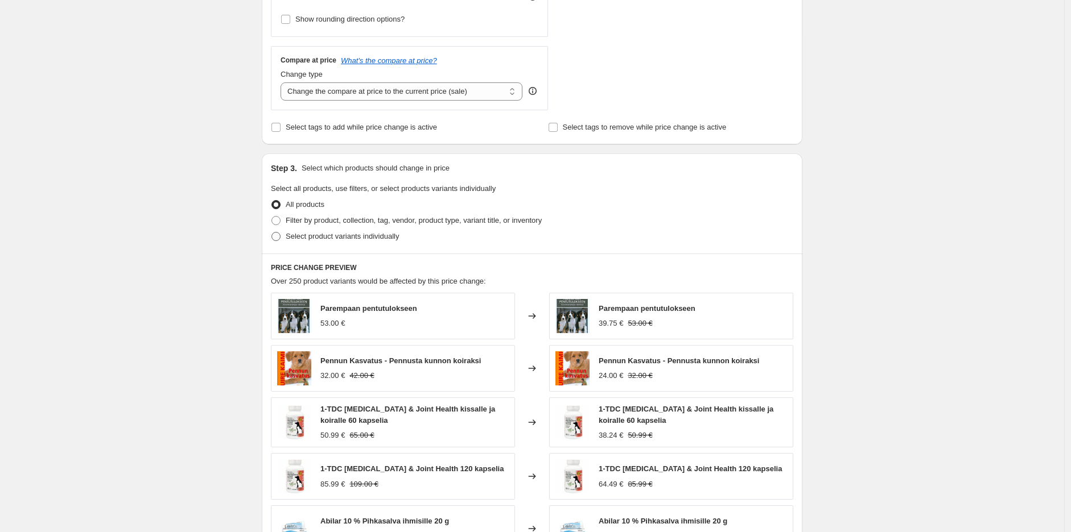
scroll to position [379, 0]
click at [380, 216] on span "Filter by product, collection, tag, vendor, product type, variant title, or inv…" at bounding box center [414, 219] width 256 height 9
click at [272, 216] on input "Filter by product, collection, tag, vendor, product type, variant title, or inv…" at bounding box center [271, 215] width 1 height 1
radio input "true"
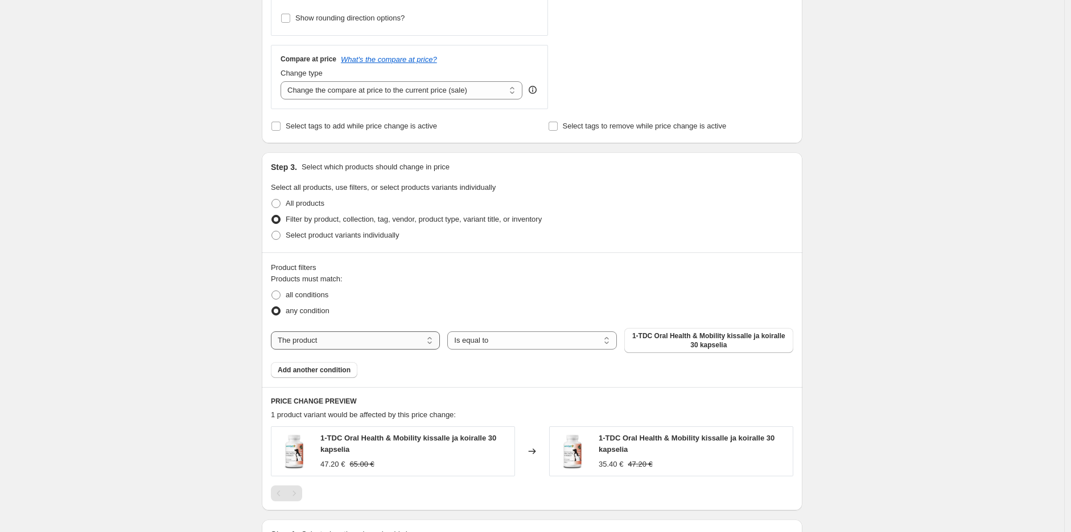
click at [379, 346] on select "The product The product's collection The product's tag The product's vendor The…" at bounding box center [355, 341] width 169 height 18
select select "collection"
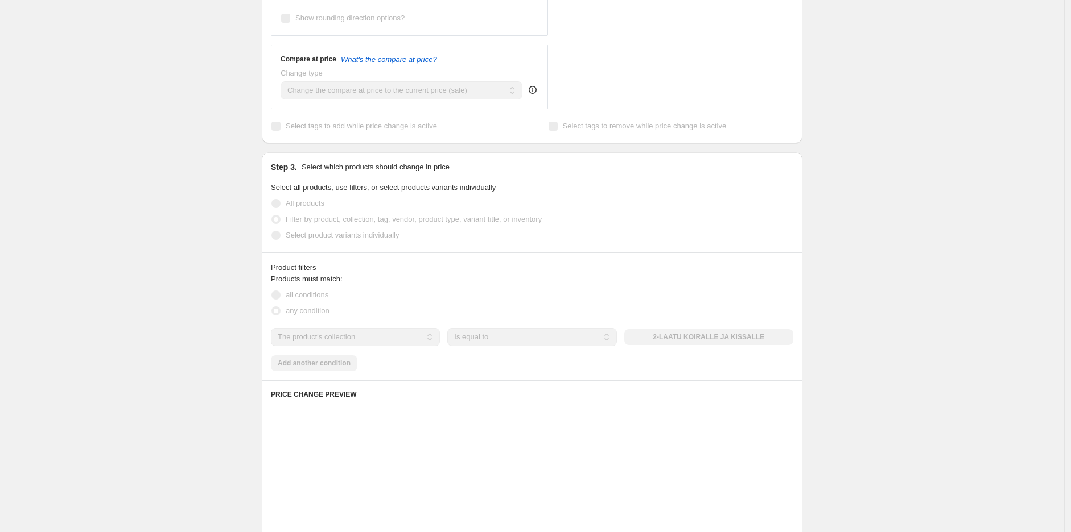
click at [700, 337] on div "The product The product's collection The product's tag The product's vendor The…" at bounding box center [532, 337] width 522 height 18
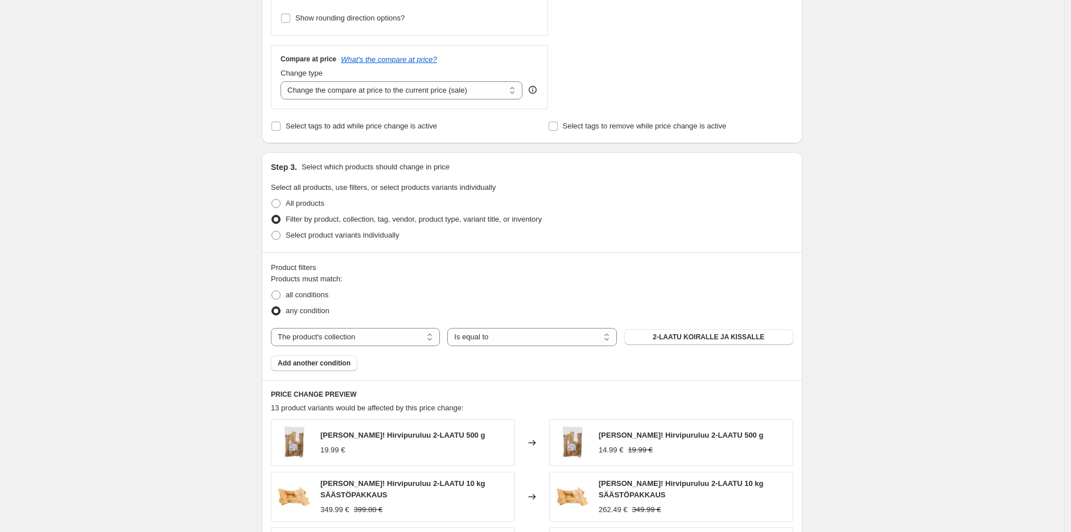
click at [700, 337] on span "2-LAATU KOIRALLE JA KISSALLE" at bounding box center [709, 337] width 112 height 9
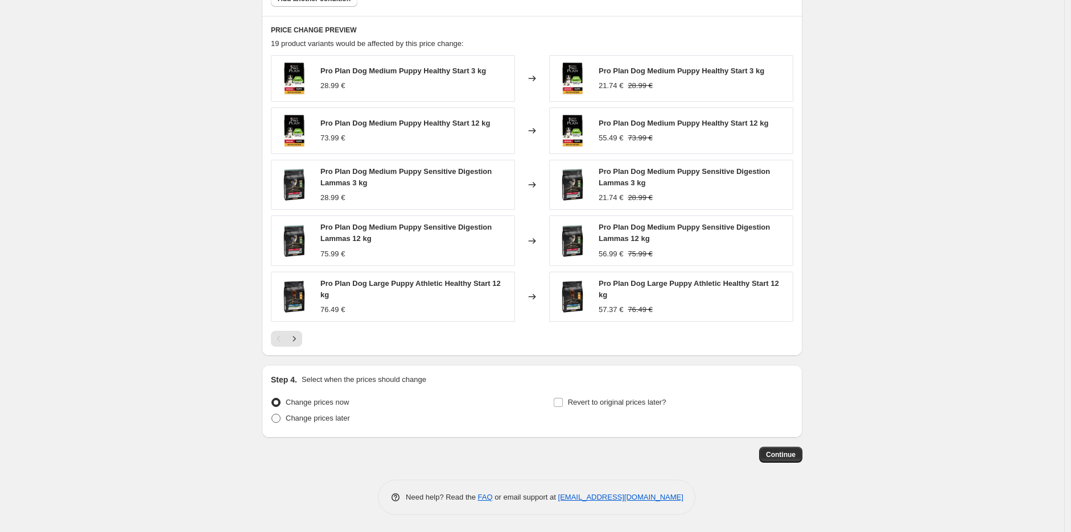
click at [334, 423] on span "Change prices later" at bounding box center [318, 418] width 64 height 11
click at [272, 415] on input "Change prices later" at bounding box center [271, 414] width 1 height 1
radio input "true"
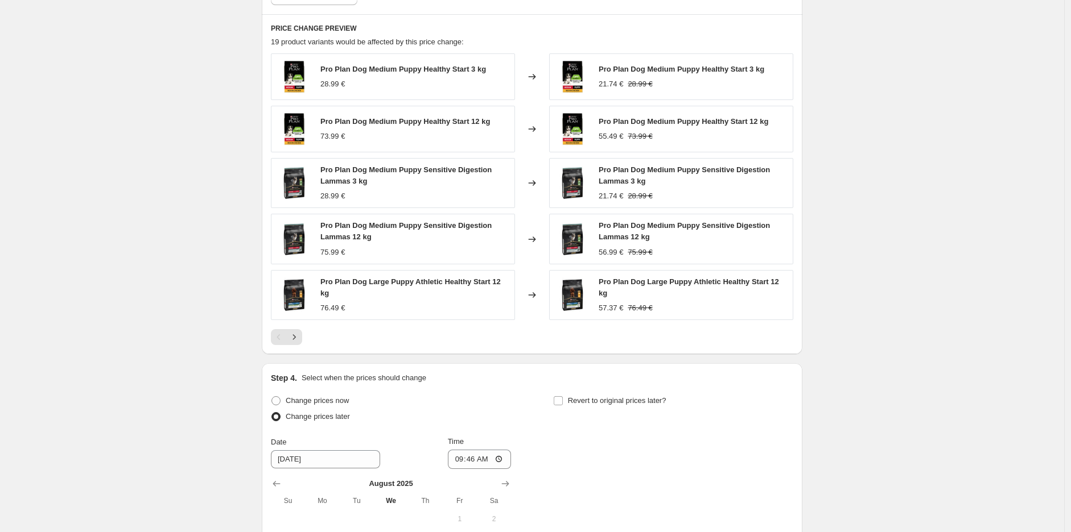
scroll to position [935, 0]
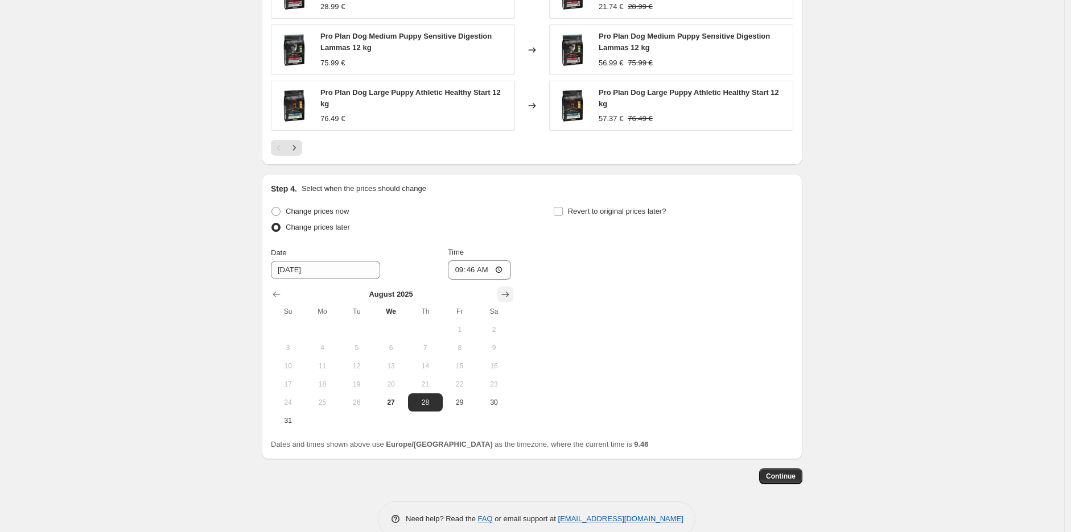
click at [513, 299] on button "Show next month, September 2025" at bounding box center [505, 295] width 16 height 16
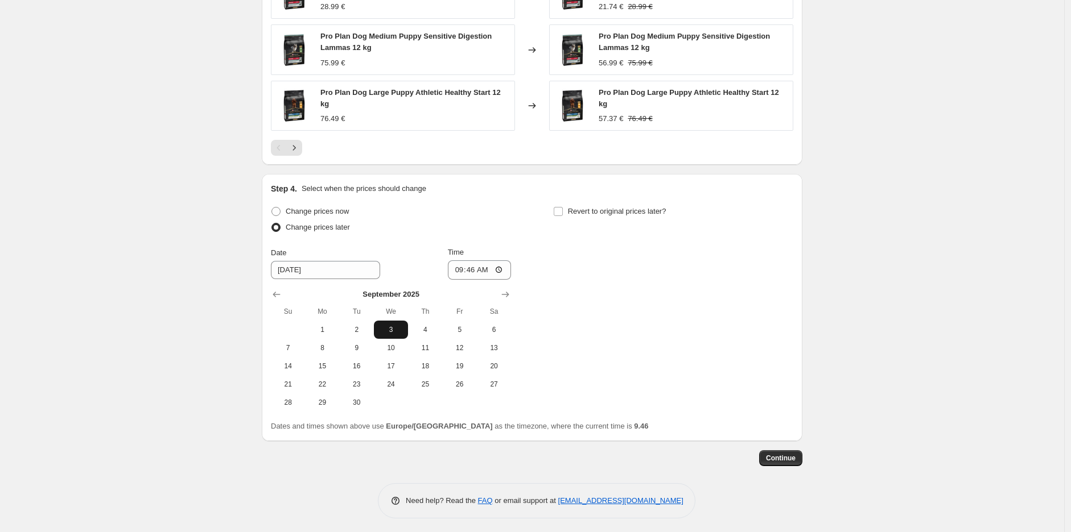
click at [402, 329] on span "3" at bounding box center [390, 329] width 25 height 9
click at [362, 335] on span "2" at bounding box center [356, 329] width 25 height 9
type input "[DATE]"
click at [480, 273] on input "09:46" at bounding box center [480, 270] width 64 height 19
type input "23:59"
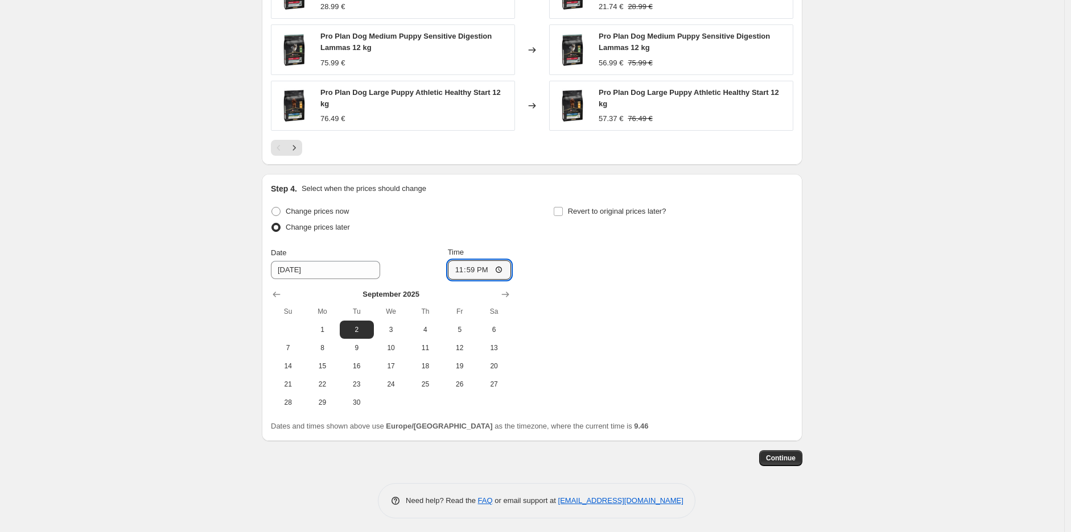
click at [603, 270] on div "Change prices now Change prices later Date [DATE] Time 23:59 [DATE] Su Mo Tu We…" at bounding box center [532, 308] width 522 height 208
click at [599, 207] on span "Revert to original prices later?" at bounding box center [617, 211] width 98 height 9
click at [563, 207] on input "Revert to original prices later?" at bounding box center [558, 211] width 9 height 9
checkbox input "true"
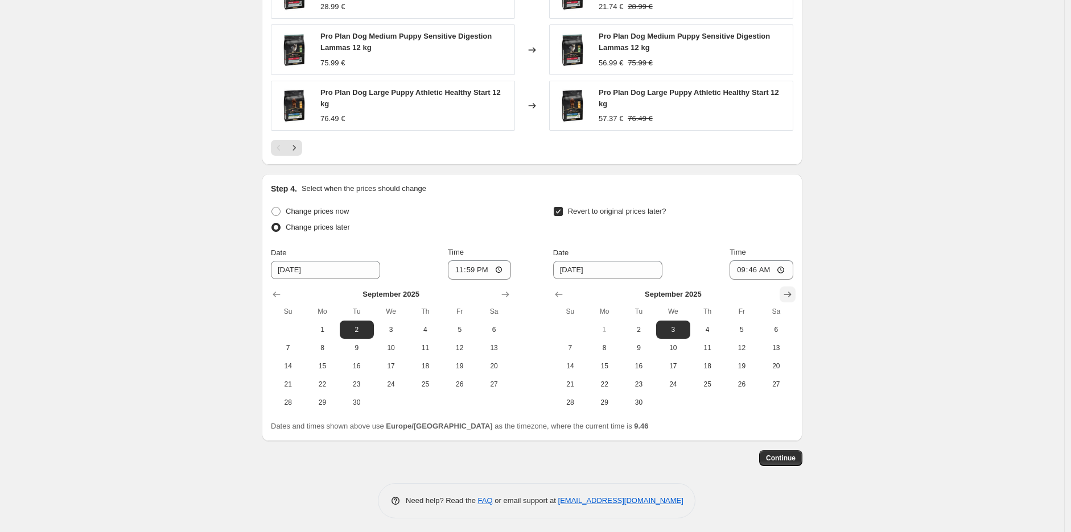
click at [791, 299] on icon "Show next month, October 2025" at bounding box center [787, 294] width 11 height 11
click at [680, 331] on span "1" at bounding box center [672, 329] width 25 height 9
type input "[DATE]"
click at [761, 268] on input "09:46" at bounding box center [761, 270] width 64 height 19
type input "10:00"
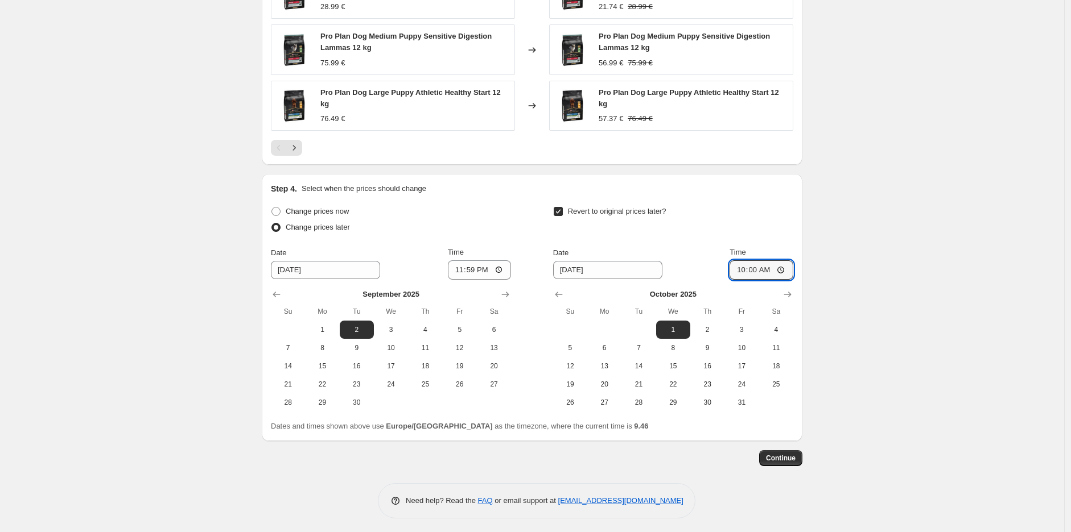
click at [778, 464] on button "Continue" at bounding box center [780, 459] width 43 height 16
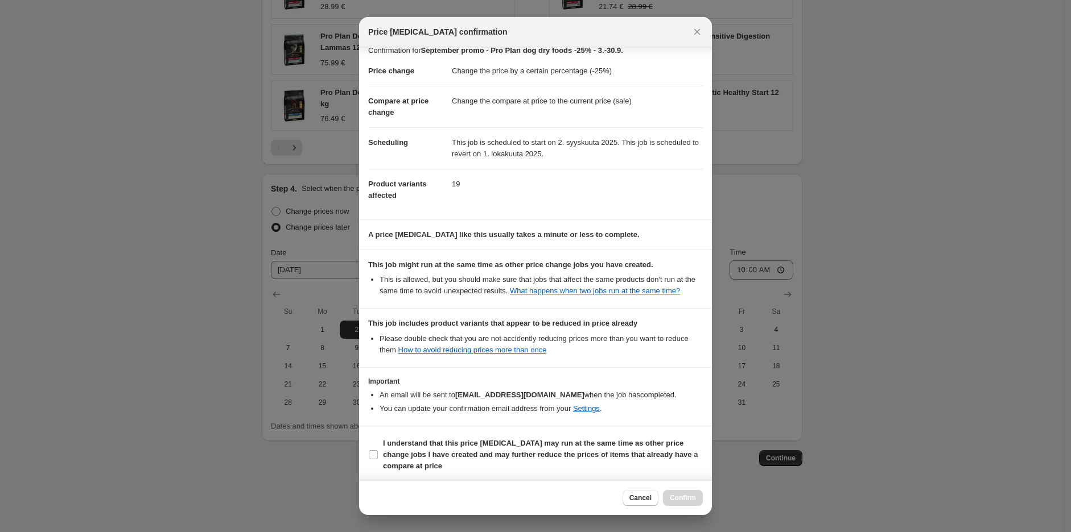
scroll to position [14, 0]
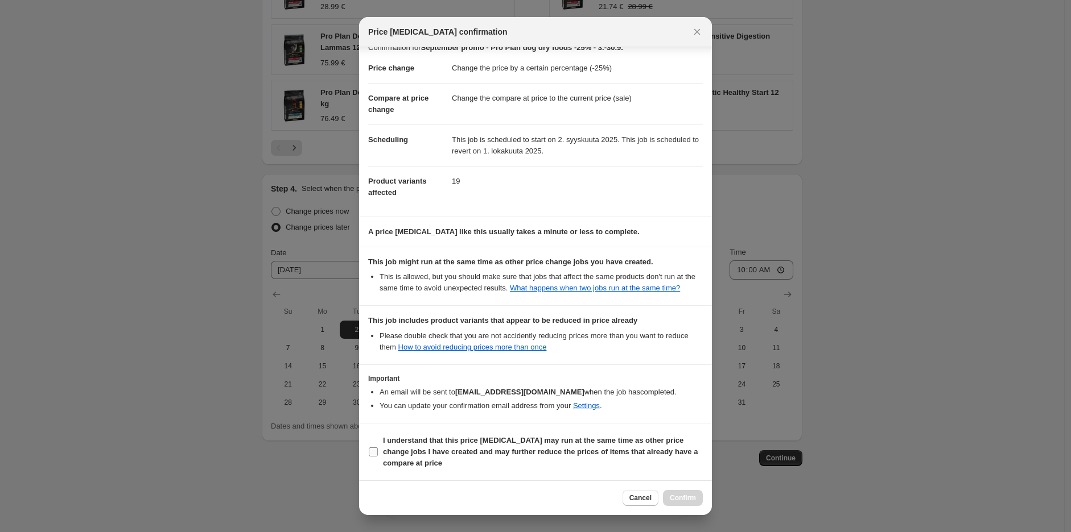
click at [569, 440] on b "I understand that this price [MEDICAL_DATA] may run at the same time as other p…" at bounding box center [540, 451] width 315 height 31
click at [378, 448] on input "I understand that this price [MEDICAL_DATA] may run at the same time as other p…" at bounding box center [373, 452] width 9 height 9
checkbox input "true"
click at [681, 498] on span "Confirm" at bounding box center [683, 498] width 26 height 9
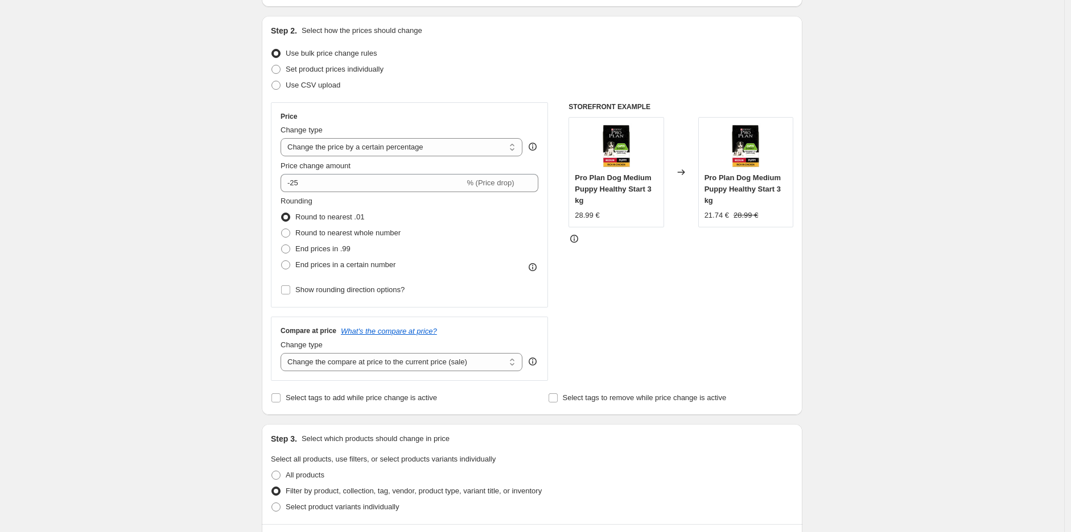
scroll to position [0, 0]
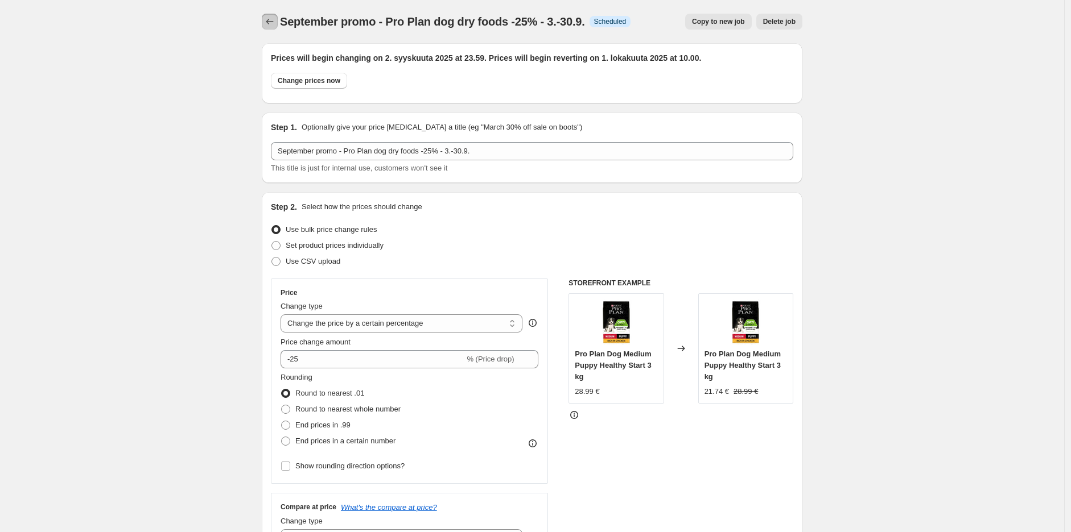
click at [274, 24] on icon "Price change jobs" at bounding box center [269, 21] width 11 height 11
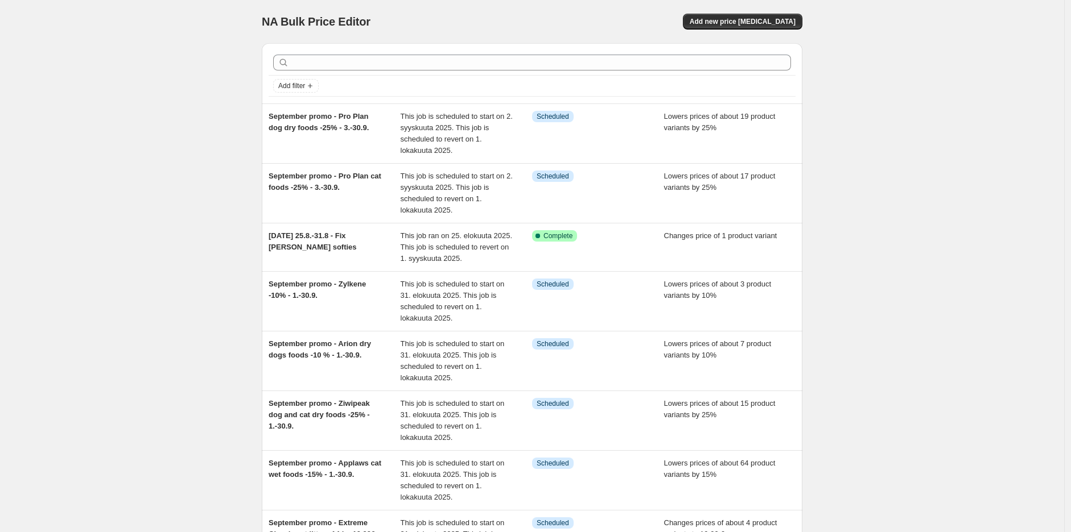
click at [903, 196] on div "NA Bulk Price Editor. This page is ready NA Bulk Price Editor Add new price [ME…" at bounding box center [532, 401] width 1064 height 802
